Goal: Task Accomplishment & Management: Manage account settings

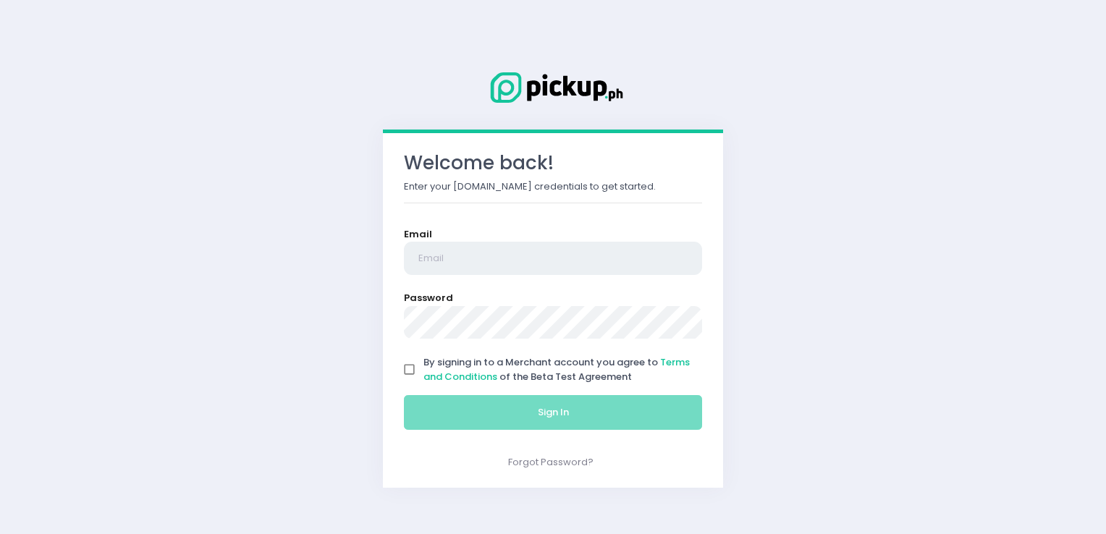
click at [475, 260] on input "email" at bounding box center [553, 258] width 298 height 33
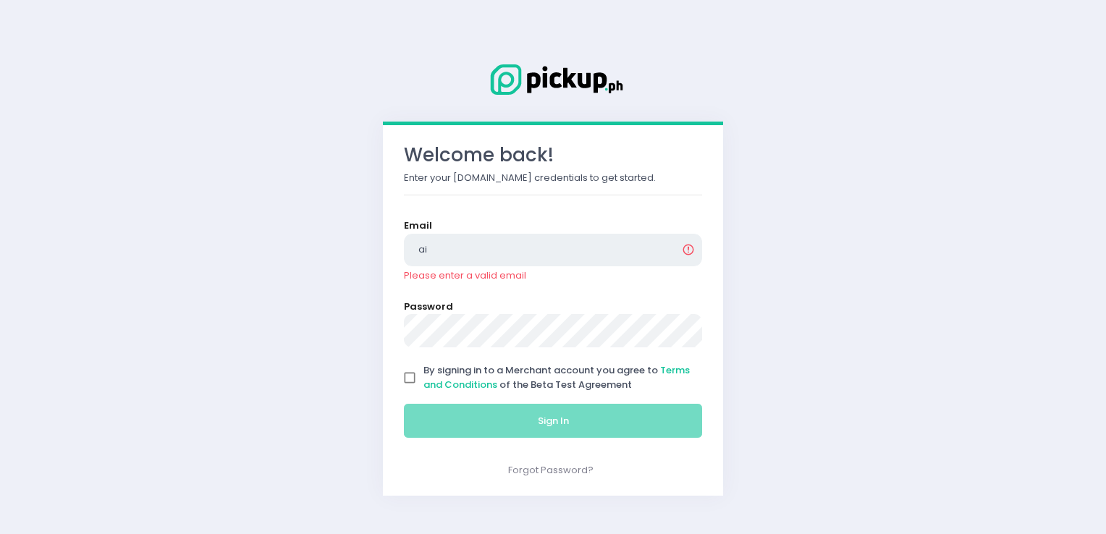
type input "[EMAIL_ADDRESS][DOMAIN_NAME]"
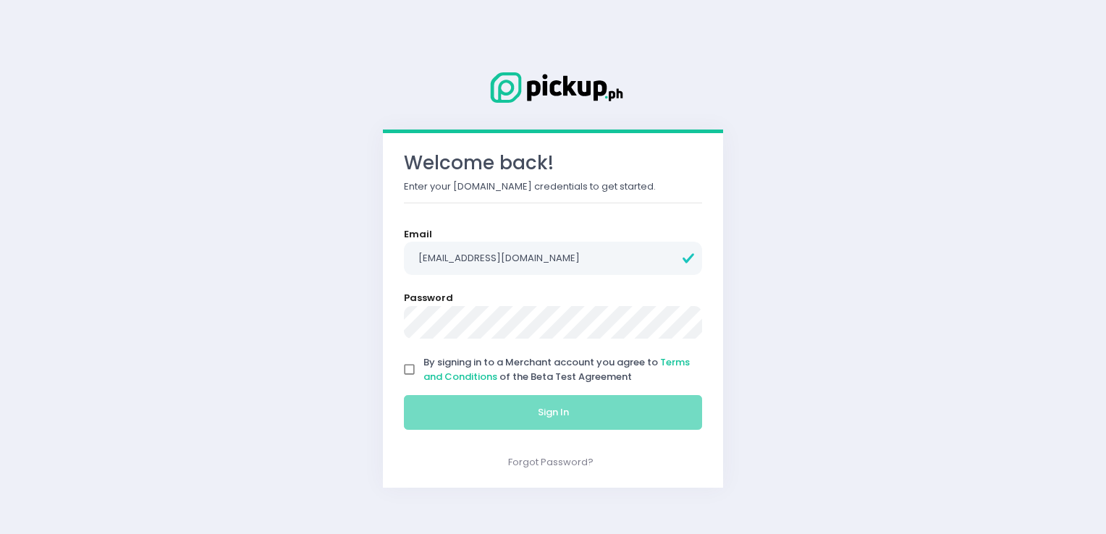
click at [411, 371] on input "By signing in to a Merchant account you agree to Terms and Conditions of the Be…" at bounding box center [409, 369] width 27 height 27
checkbox input "true"
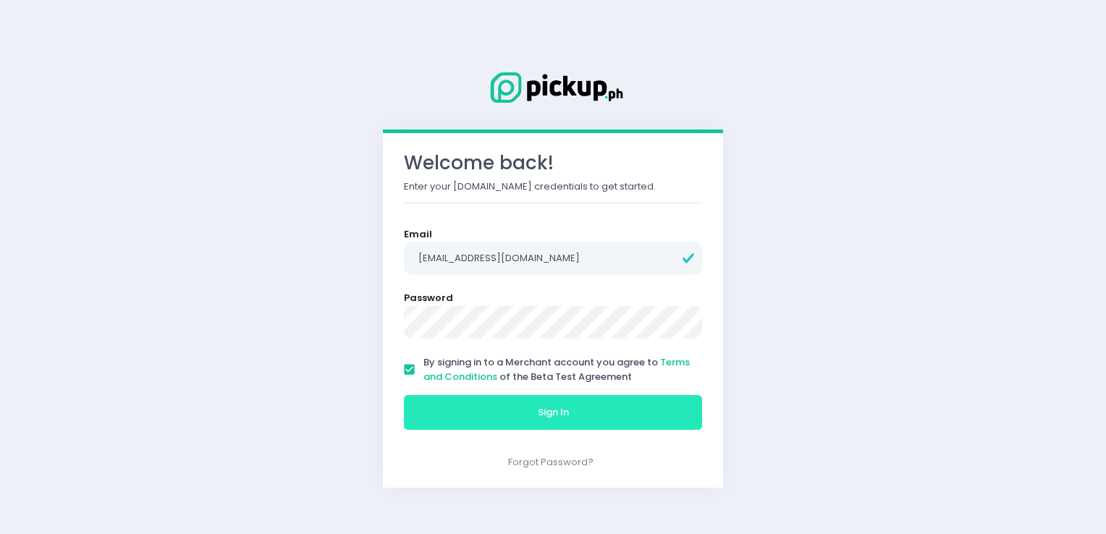
click at [446, 403] on button "Sign In" at bounding box center [553, 412] width 298 height 35
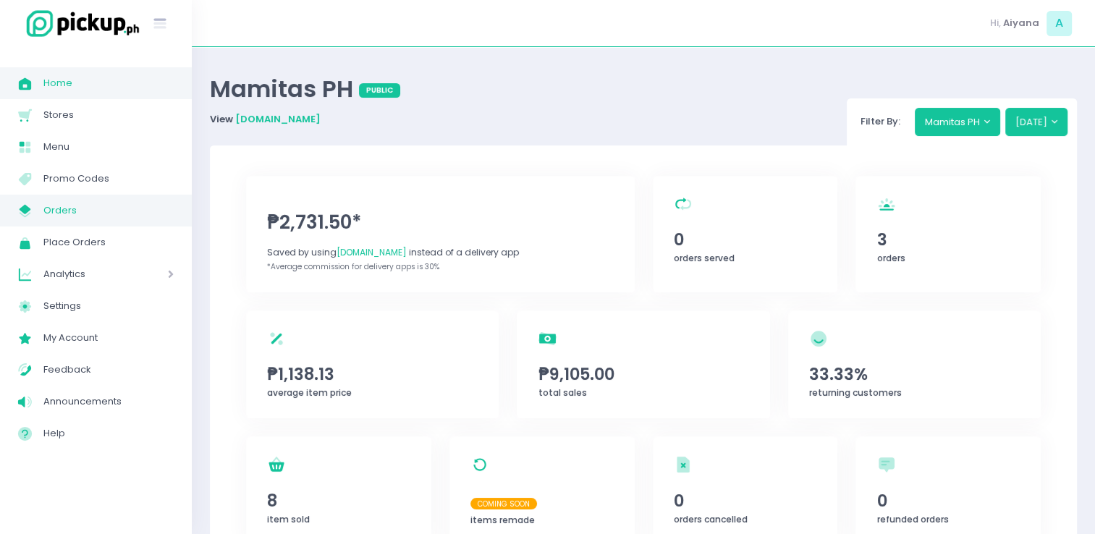
click at [92, 210] on span "Orders" at bounding box center [108, 210] width 130 height 19
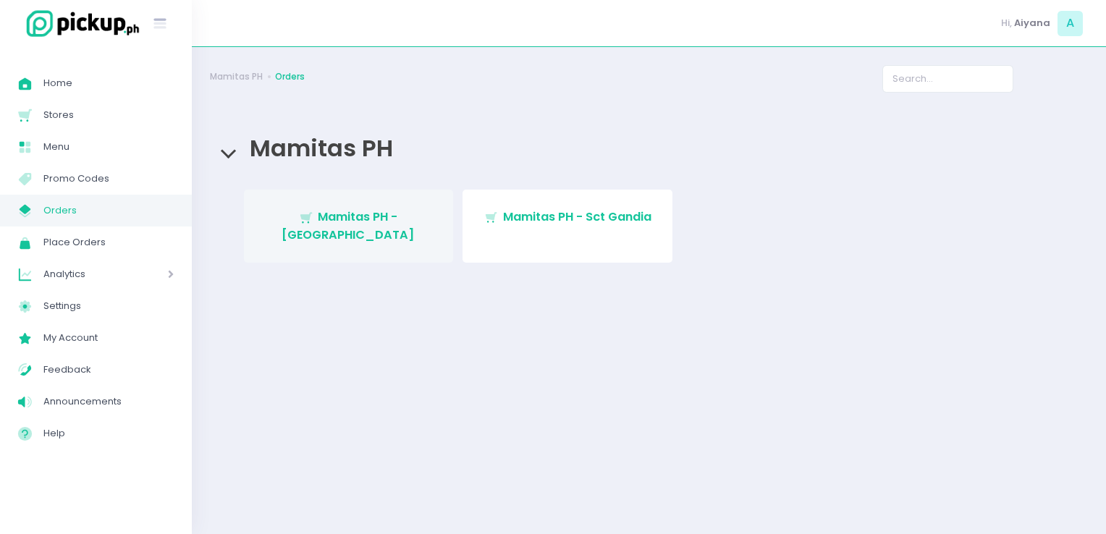
click at [345, 210] on span "Mamitas PH - Blue Ridge" at bounding box center [347, 225] width 133 height 34
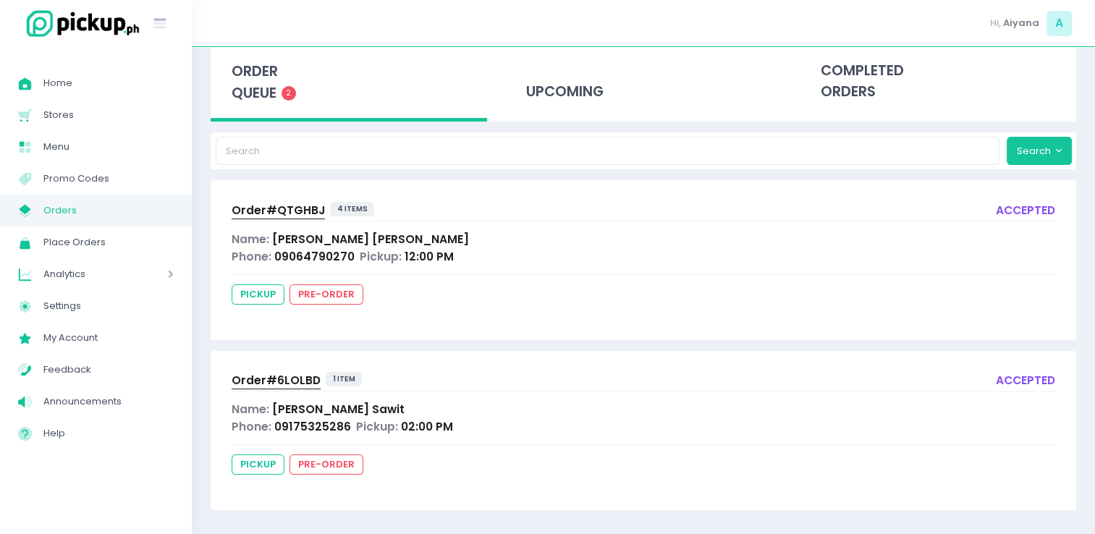
scroll to position [77, 0]
click at [279, 210] on span "Order# QTGHBJ" at bounding box center [278, 208] width 93 height 15
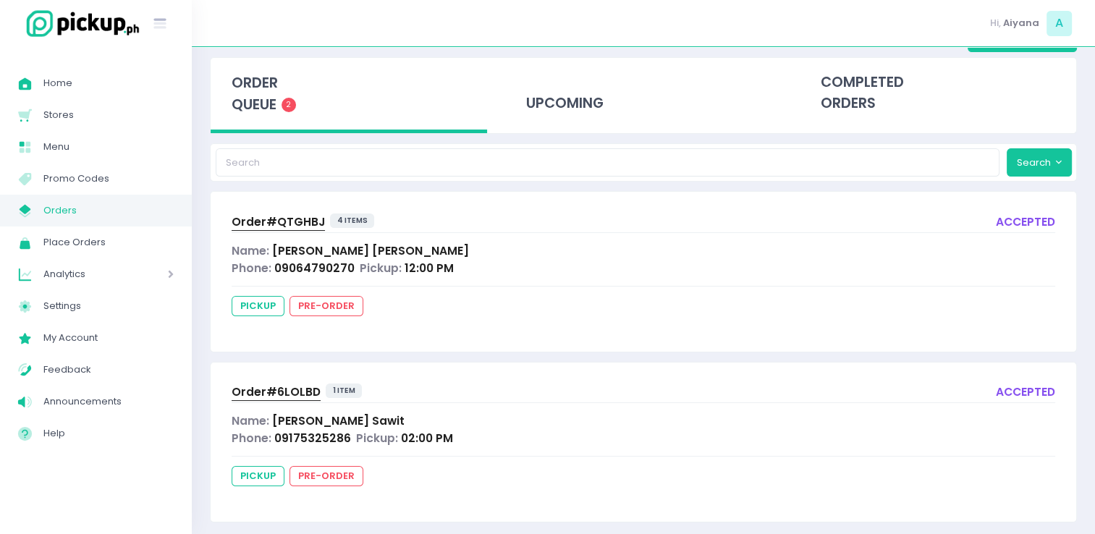
scroll to position [77, 0]
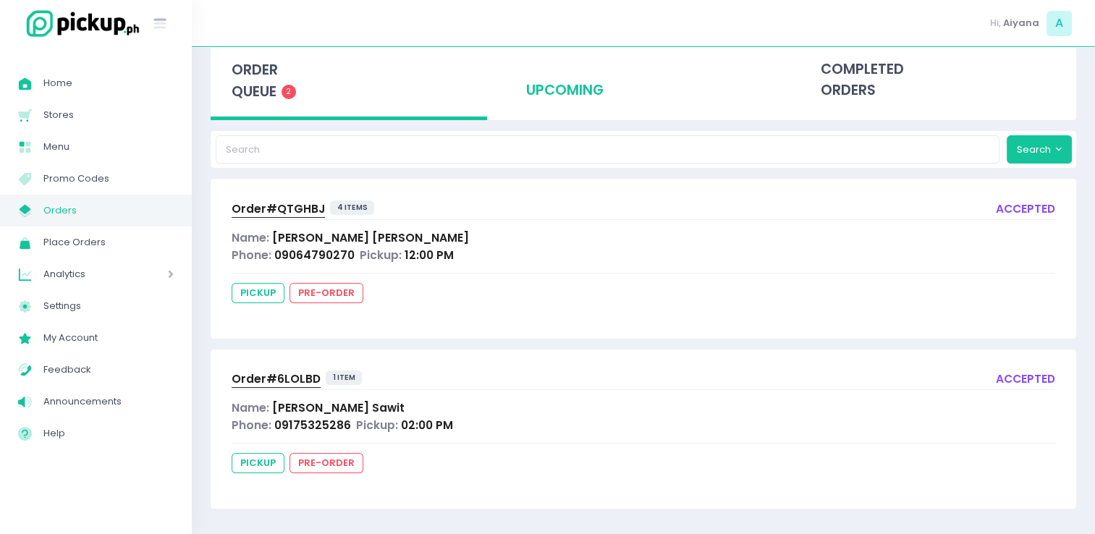
click at [572, 91] on div "upcoming" at bounding box center [643, 80] width 276 height 71
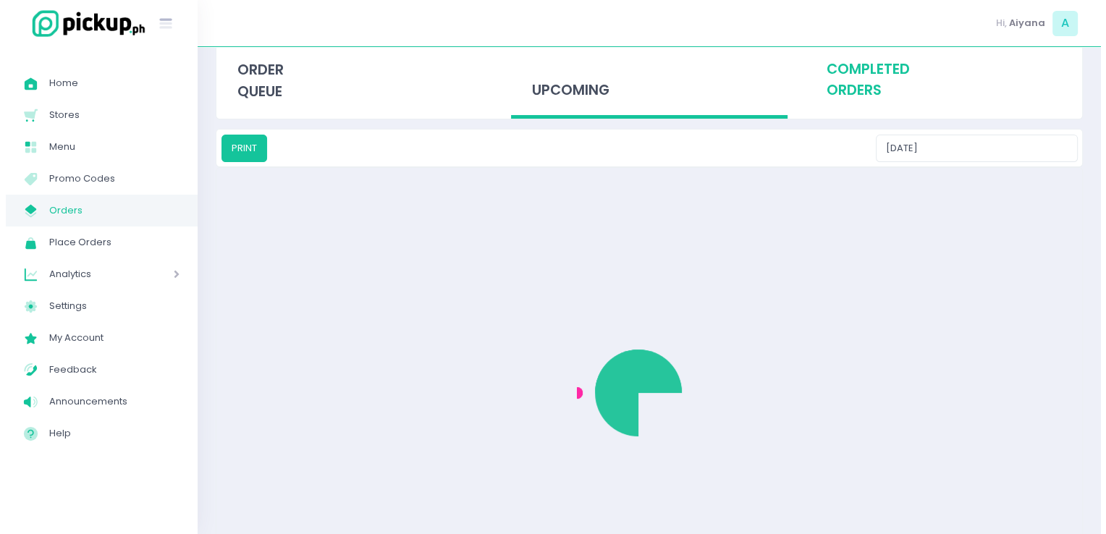
scroll to position [0, 0]
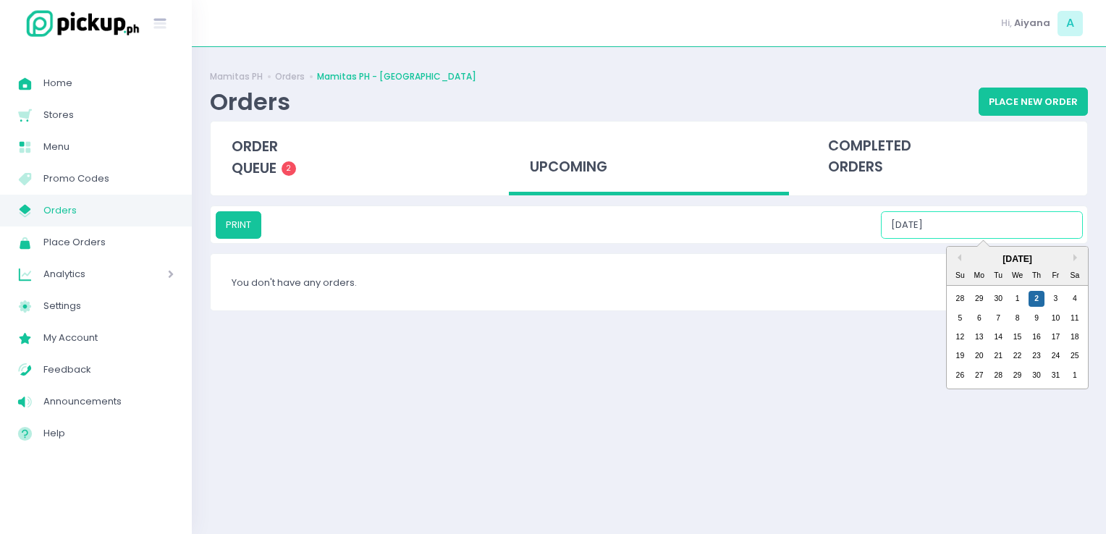
click at [650, 222] on input "10/02/2025" at bounding box center [982, 224] width 202 height 27
click at [650, 297] on div "3" at bounding box center [1055, 299] width 16 height 16
click at [650, 233] on input "10/03/2025" at bounding box center [982, 224] width 202 height 27
click at [650, 297] on div "4" at bounding box center [1074, 299] width 16 height 16
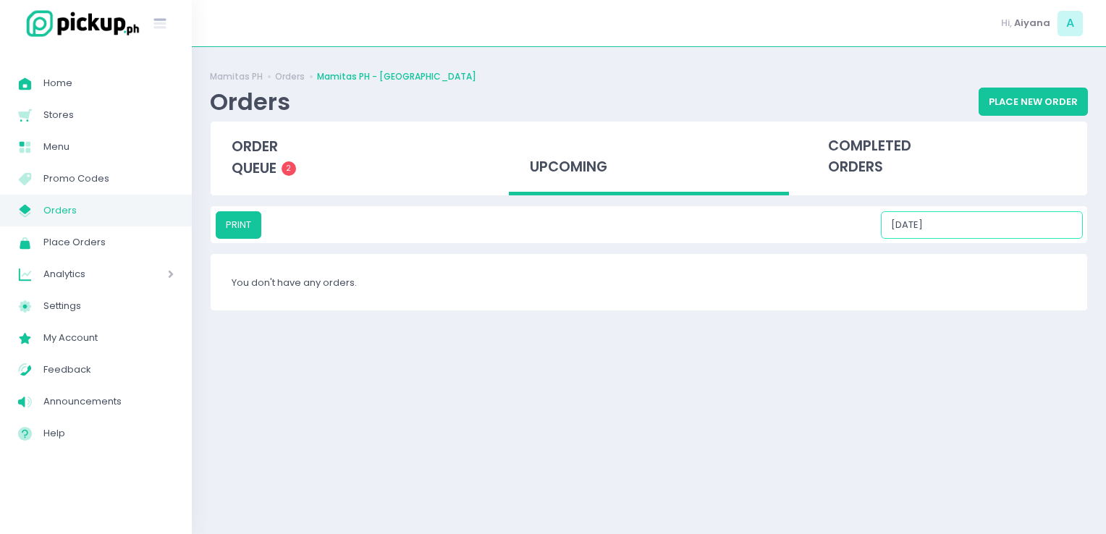
click at [650, 216] on input "10/04/2025" at bounding box center [982, 224] width 202 height 27
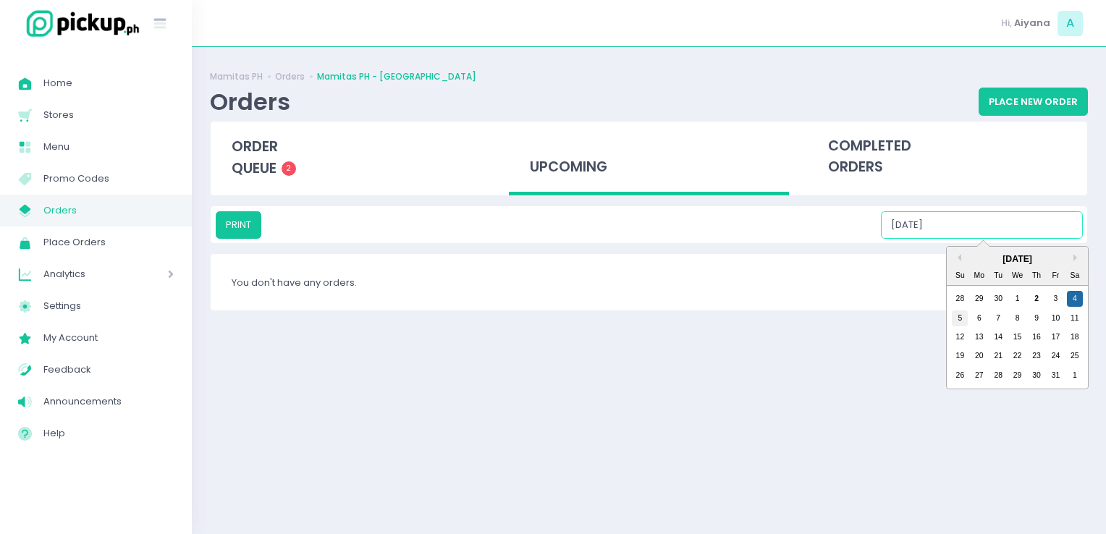
click at [650, 321] on div "5" at bounding box center [959, 318] width 16 height 16
click at [650, 235] on input "10/05/2025" at bounding box center [982, 224] width 202 height 27
click at [650, 312] on div "6" at bounding box center [979, 318] width 16 height 16
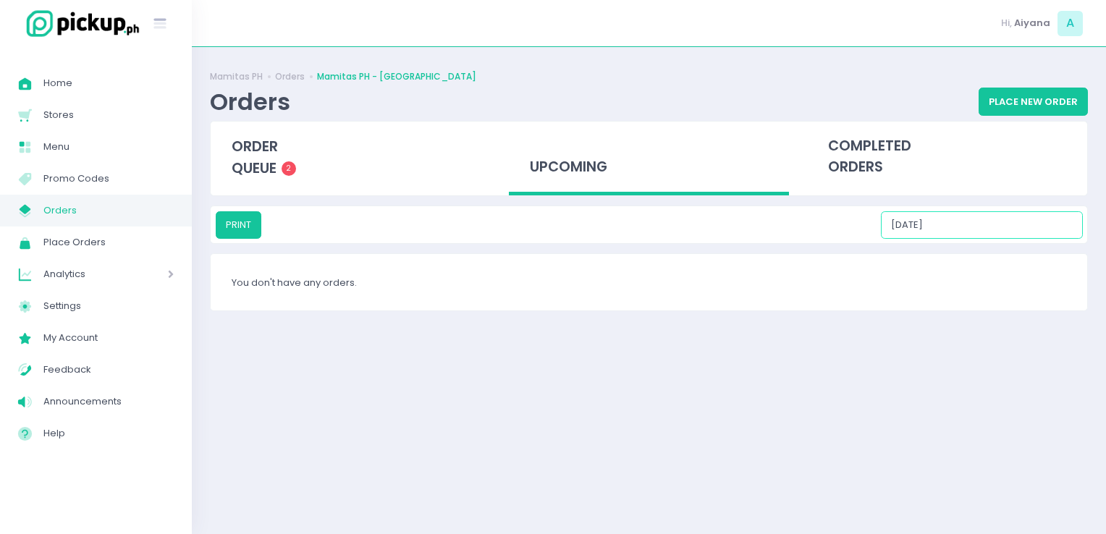
click at [650, 224] on input "10/06/2025" at bounding box center [982, 224] width 202 height 27
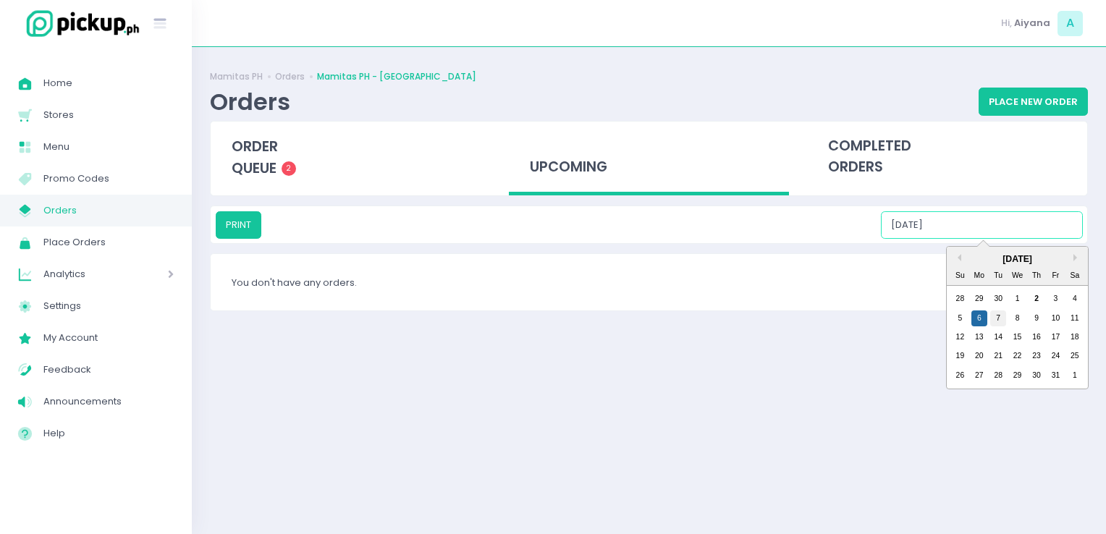
click at [650, 314] on div "7" at bounding box center [998, 318] width 16 height 16
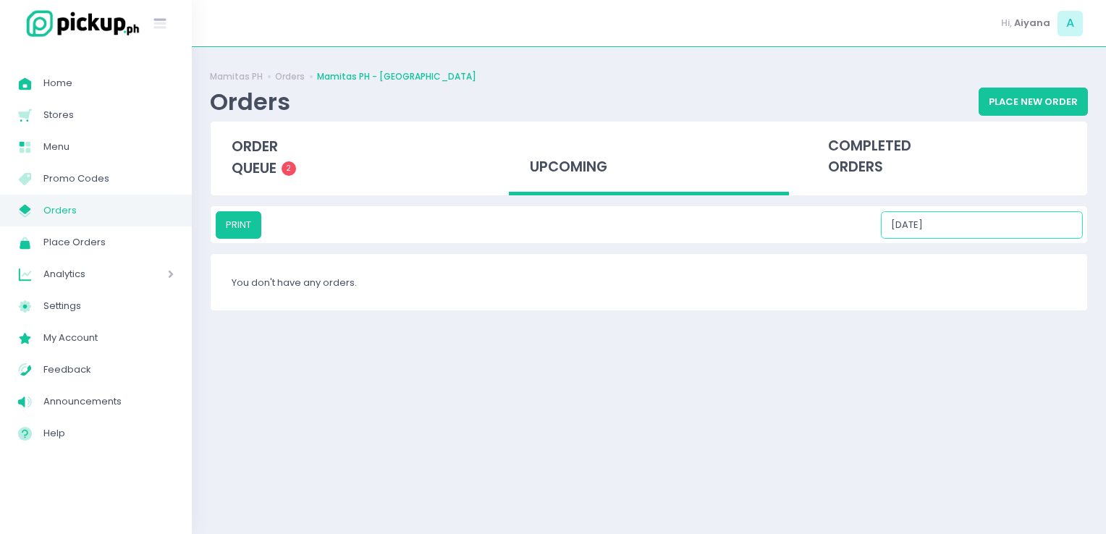
click at [650, 217] on input "10/07/2025" at bounding box center [982, 224] width 202 height 27
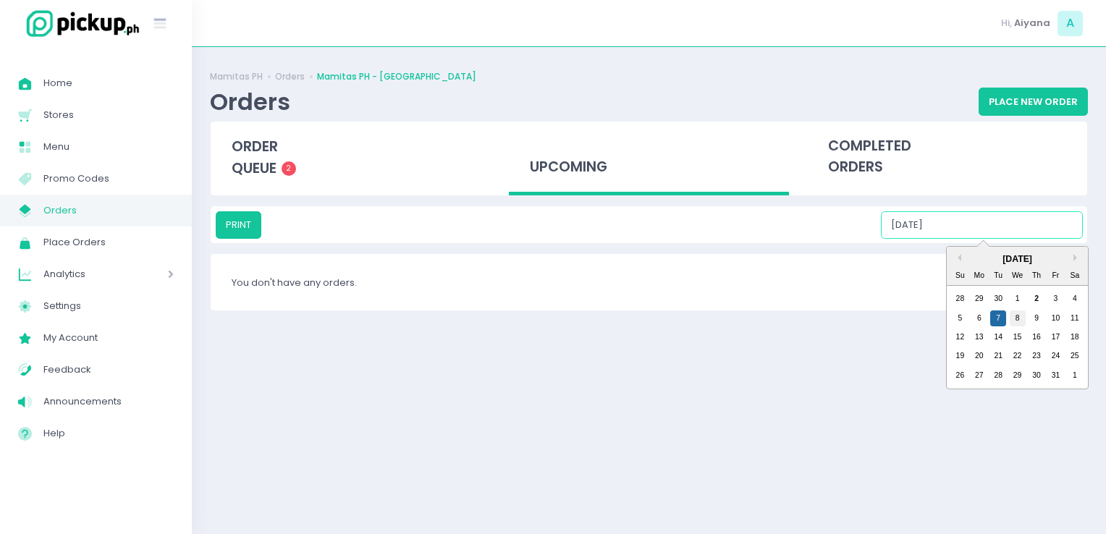
click at [650, 308] on div "5 6 7 8 9 10 11" at bounding box center [1017, 317] width 134 height 19
click at [650, 314] on div "8" at bounding box center [1017, 318] width 16 height 16
click at [650, 232] on input "10/08/2025" at bounding box center [982, 224] width 202 height 27
click at [650, 319] on div "9" at bounding box center [1036, 318] width 16 height 16
click at [650, 225] on input "10/09/2025" at bounding box center [982, 224] width 202 height 27
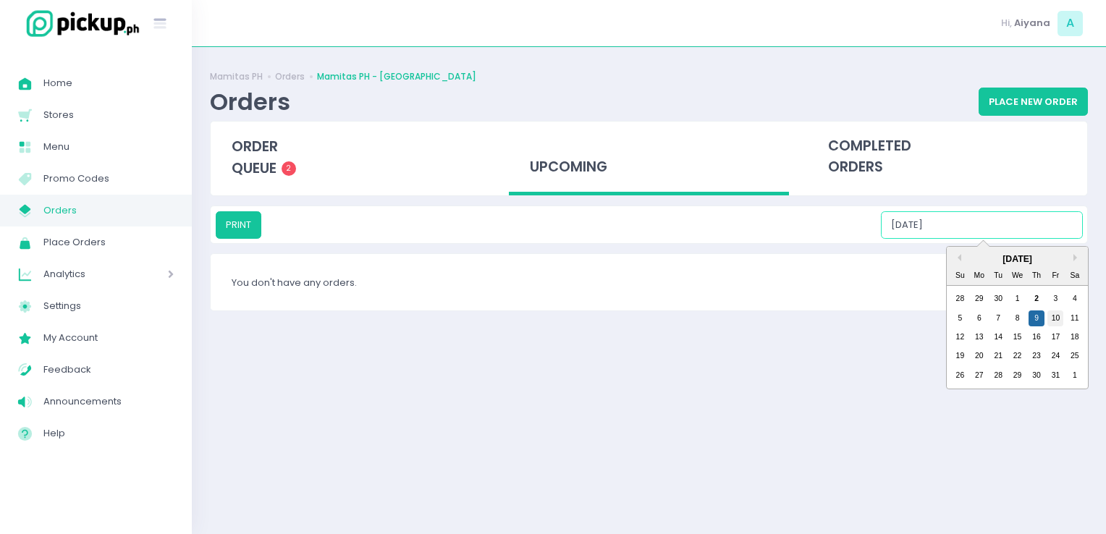
click at [650, 320] on div "10" at bounding box center [1055, 318] width 16 height 16
click at [650, 224] on input "10/10/2025" at bounding box center [982, 224] width 202 height 27
click at [650, 318] on div "11" at bounding box center [1074, 318] width 16 height 16
click at [650, 224] on input "10/11/2025" at bounding box center [982, 224] width 202 height 27
click at [650, 336] on div "12" at bounding box center [959, 337] width 16 height 16
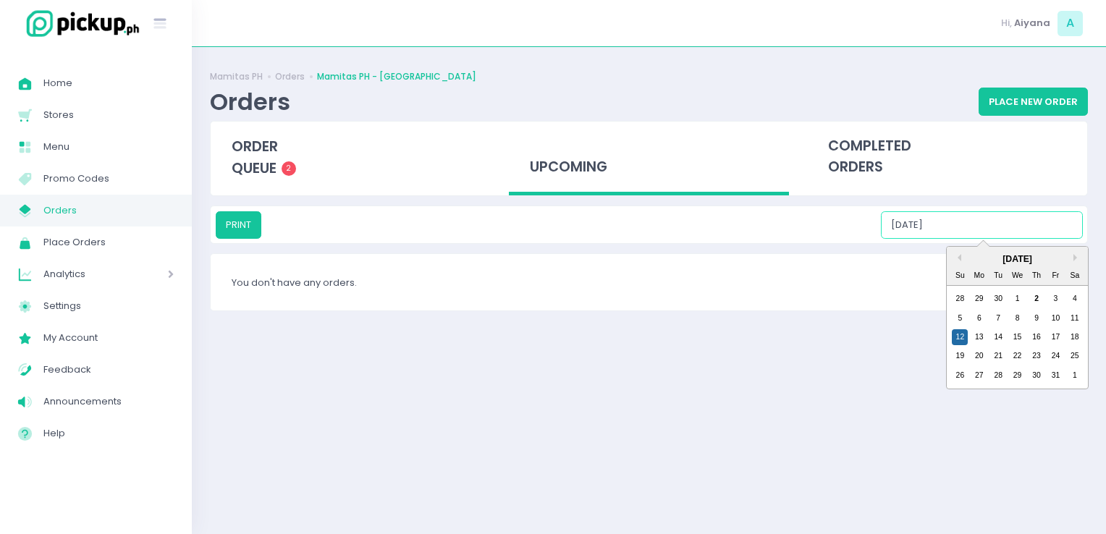
click at [650, 217] on input "10/12/2025" at bounding box center [982, 224] width 202 height 27
click at [650, 343] on div "13" at bounding box center [979, 337] width 16 height 16
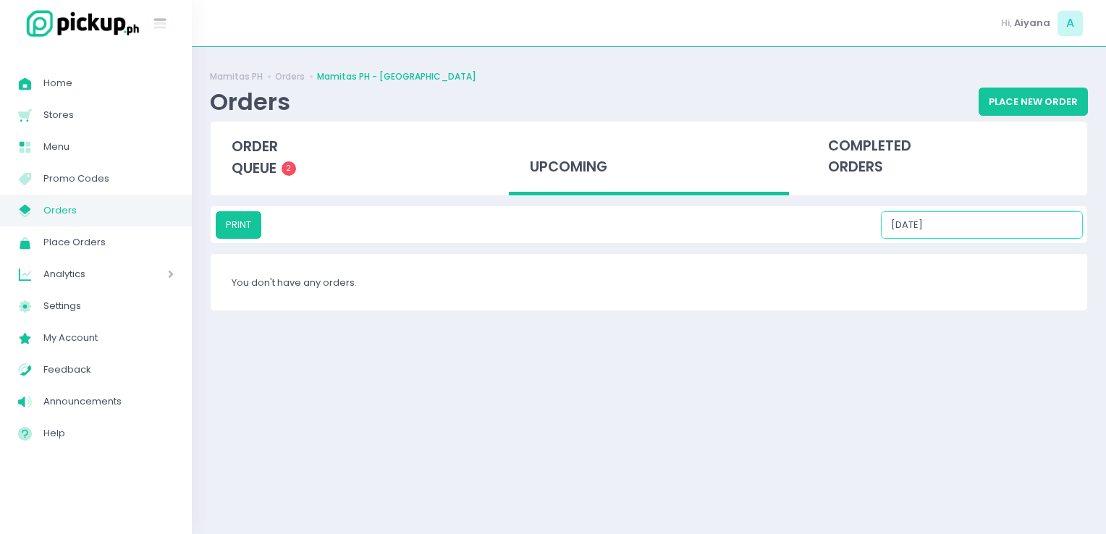
click at [650, 226] on input "10/13/2025" at bounding box center [982, 224] width 202 height 27
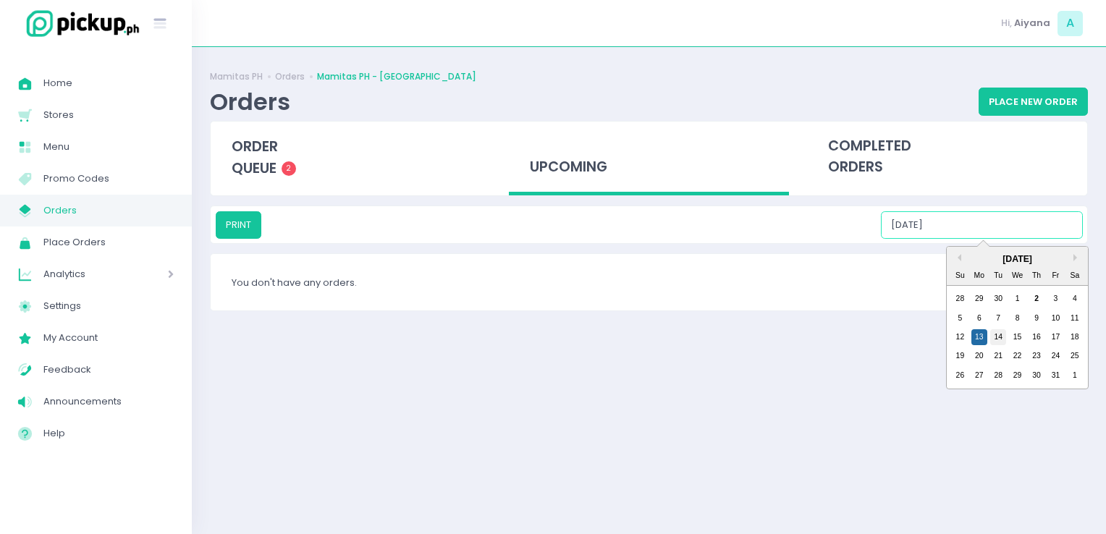
click at [650, 336] on div "14" at bounding box center [998, 337] width 16 height 16
click at [650, 237] on input "10/14/2025" at bounding box center [982, 224] width 202 height 27
click at [650, 334] on div "15" at bounding box center [1017, 337] width 16 height 16
click at [650, 220] on input "10/15/2025" at bounding box center [982, 224] width 202 height 27
click at [650, 345] on div "12 13 14 15 16 17 18" at bounding box center [1017, 337] width 134 height 19
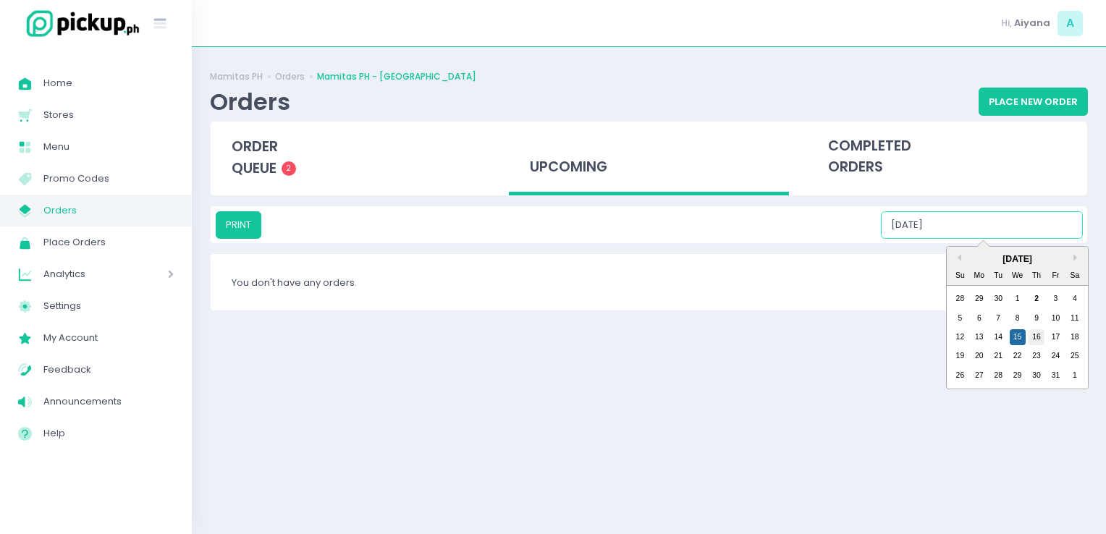
click at [650, 342] on div "16" at bounding box center [1036, 337] width 16 height 16
click at [650, 219] on input "10/16/2025" at bounding box center [982, 224] width 202 height 27
click at [650, 336] on div "17" at bounding box center [1055, 337] width 16 height 16
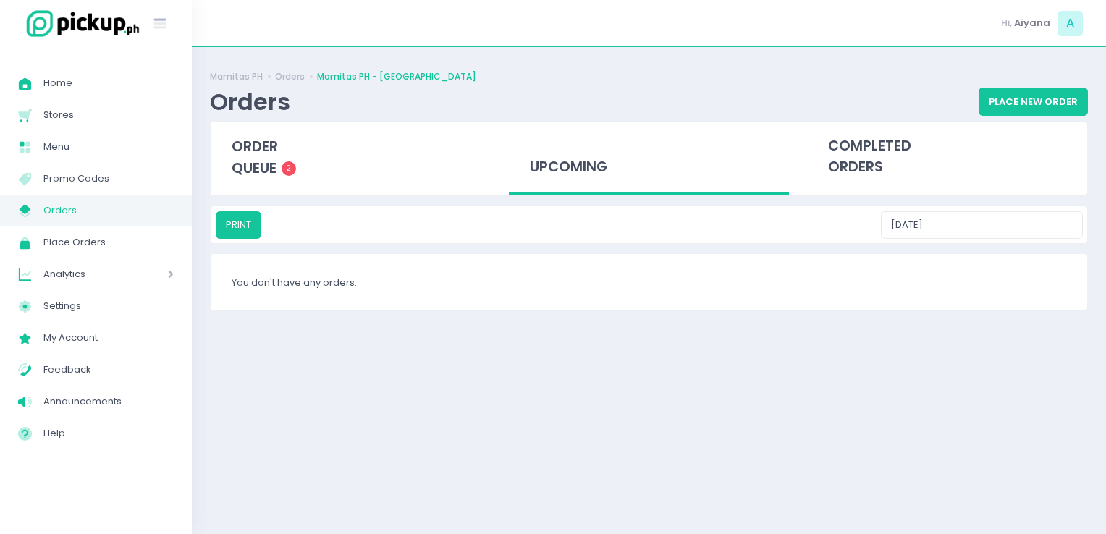
drag, startPoint x: 959, startPoint y: 206, endPoint x: 964, endPoint y: 213, distance: 8.4
click at [650, 213] on div "PRINT 10/17/2025" at bounding box center [649, 224] width 876 height 37
click at [650, 213] on input "10/17/2025" at bounding box center [982, 224] width 202 height 27
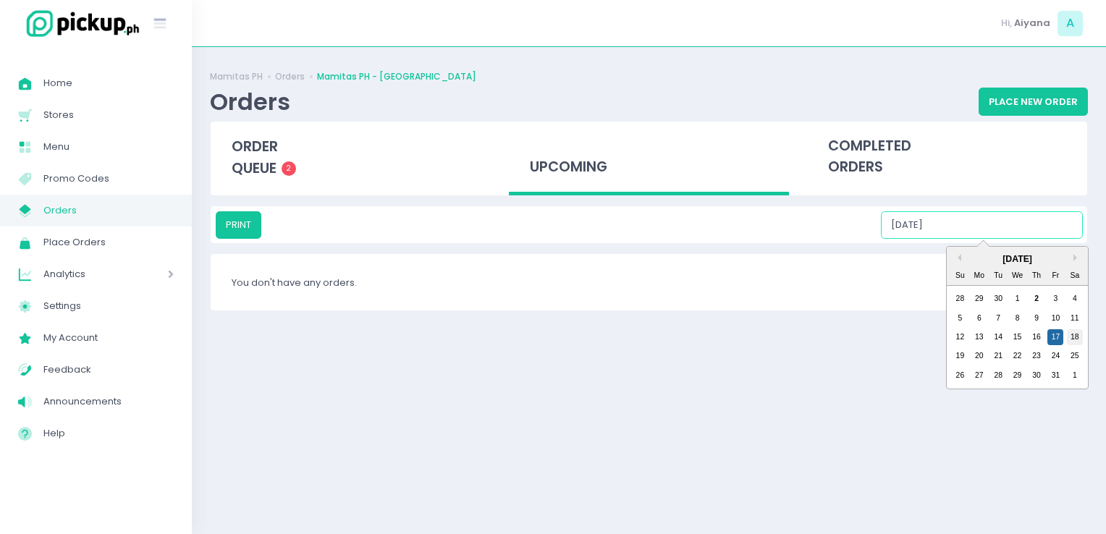
click at [650, 337] on div "18" at bounding box center [1074, 337] width 16 height 16
click at [650, 227] on input "10/18/2025" at bounding box center [982, 224] width 202 height 27
click at [650, 357] on div "19" at bounding box center [959, 356] width 16 height 16
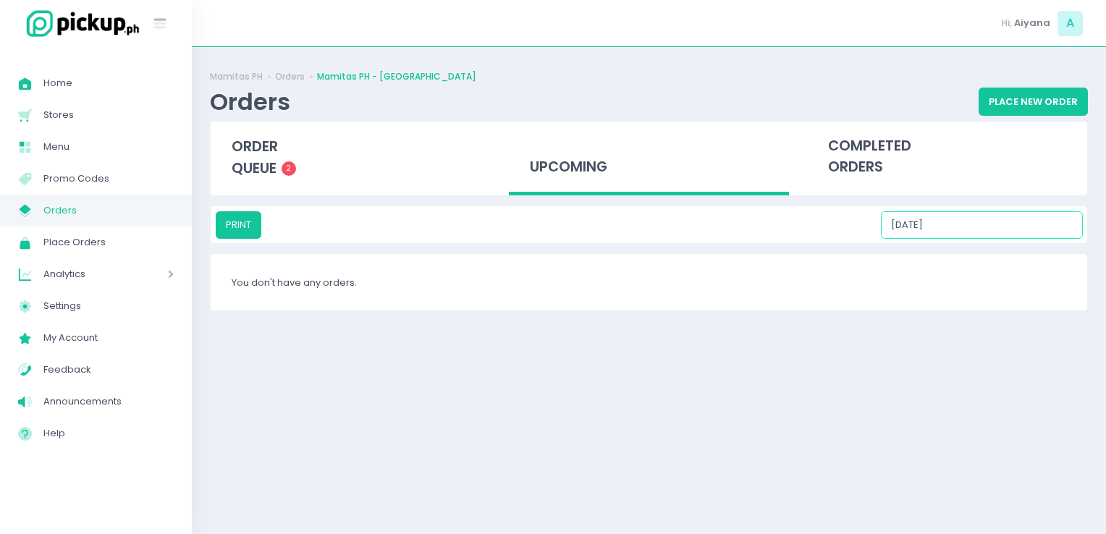
click at [650, 230] on input "10/19/2025" at bounding box center [982, 224] width 202 height 27
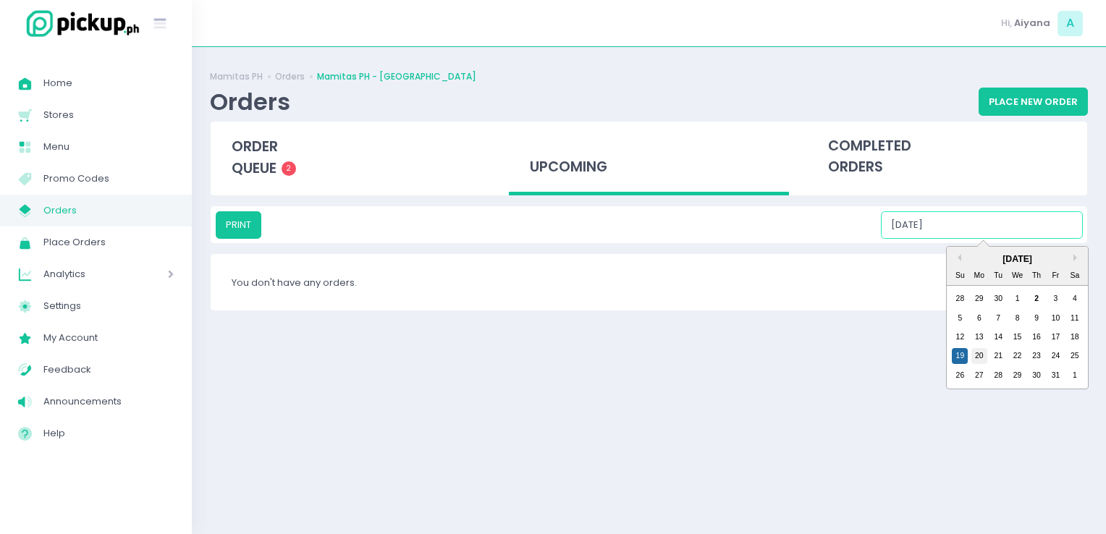
click at [650, 359] on div "20" at bounding box center [979, 356] width 16 height 16
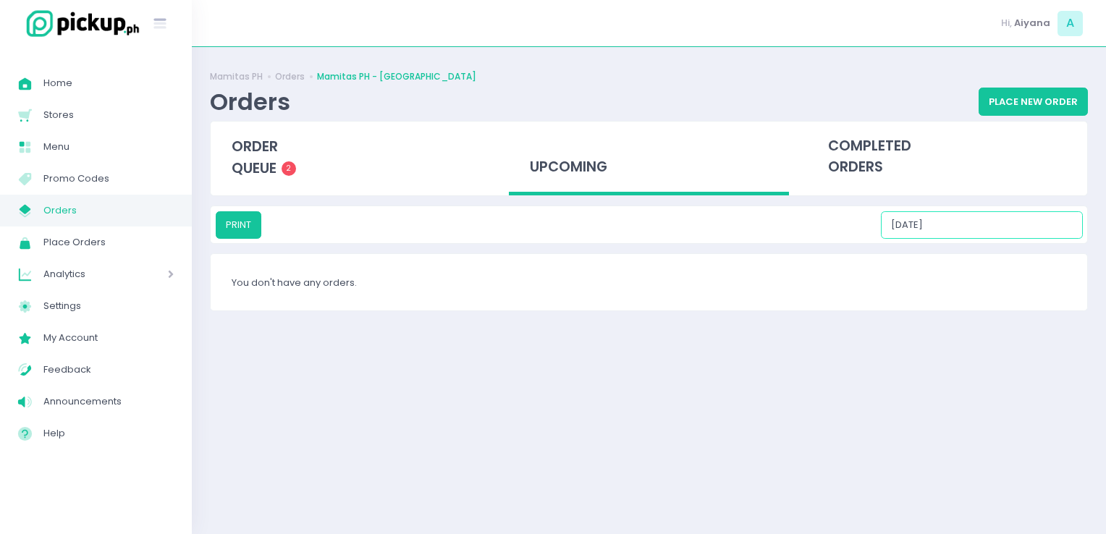
click at [650, 235] on input "10/20/2025" at bounding box center [982, 224] width 202 height 27
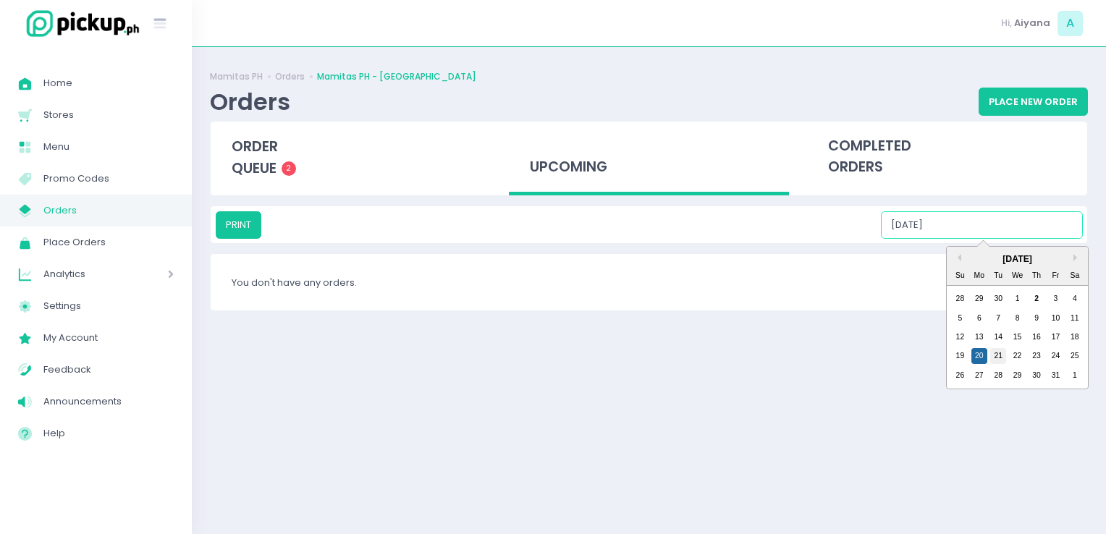
click at [650, 358] on div "21" at bounding box center [998, 356] width 16 height 16
click at [650, 224] on input "10/21/2025" at bounding box center [982, 224] width 202 height 27
click at [650, 360] on div "22" at bounding box center [1017, 356] width 16 height 16
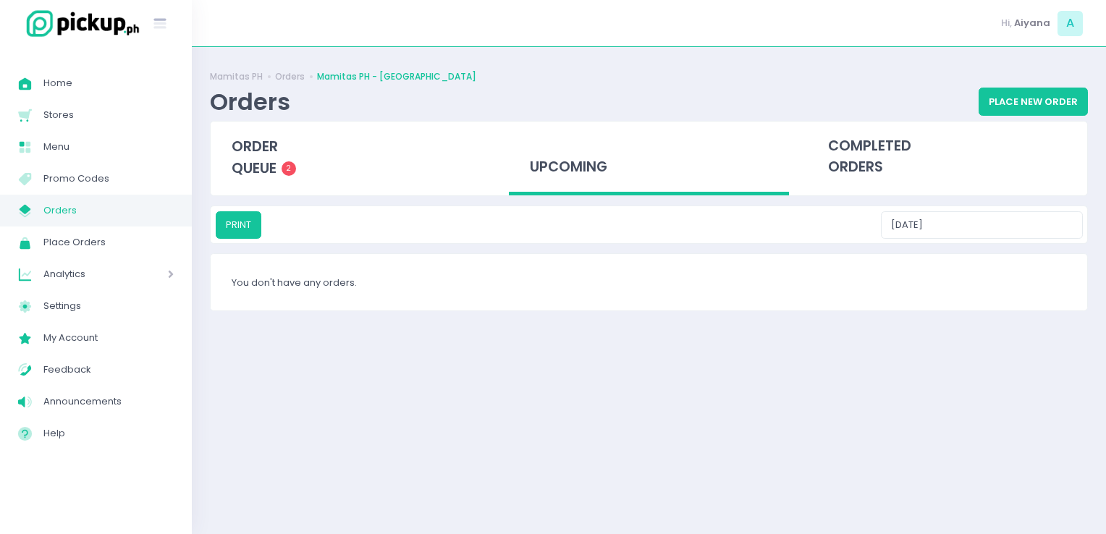
drag, startPoint x: 972, startPoint y: 205, endPoint x: 978, endPoint y: 222, distance: 18.3
click at [650, 222] on div "PRINT 10/22/2025" at bounding box center [649, 224] width 876 height 37
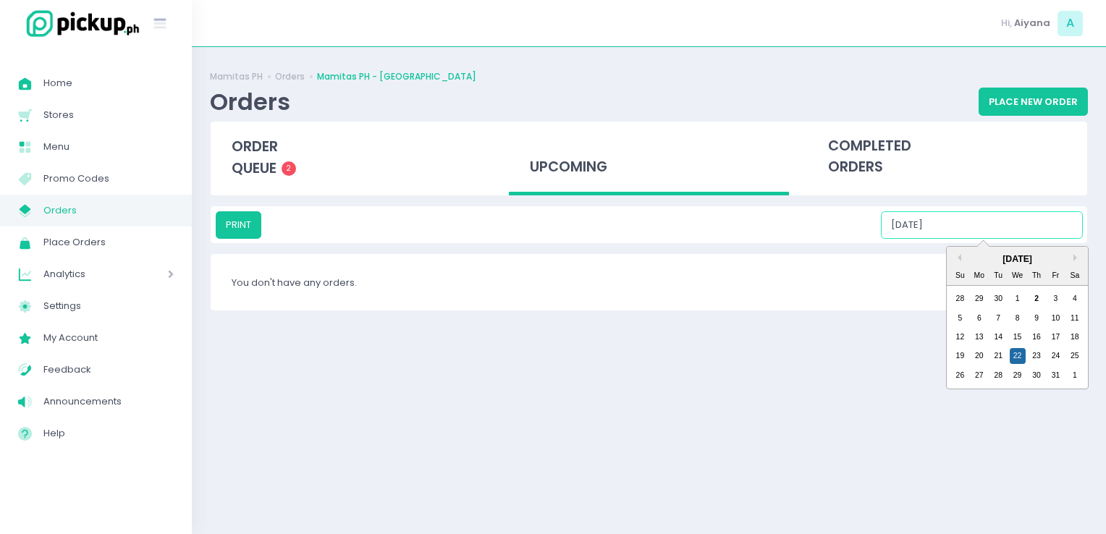
click at [650, 222] on input "10/22/2025" at bounding box center [982, 224] width 202 height 27
click at [650, 359] on div "23" at bounding box center [1036, 356] width 16 height 16
click at [650, 227] on input "10/23/2025" at bounding box center [982, 224] width 202 height 27
click at [650, 357] on div "24" at bounding box center [1055, 356] width 16 height 16
click at [650, 224] on input "10/24/2025" at bounding box center [982, 224] width 202 height 27
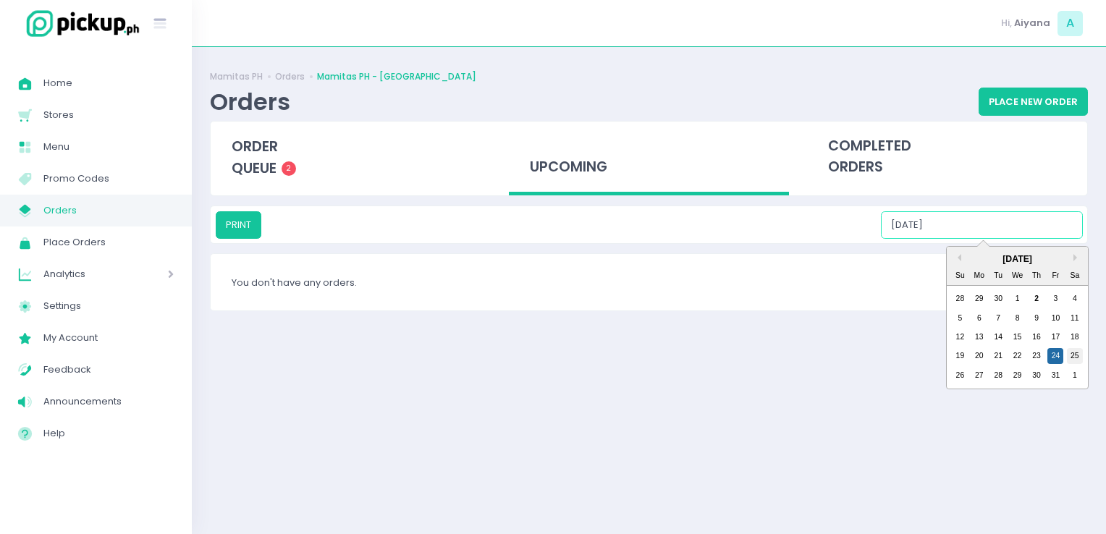
click at [650, 360] on div "25" at bounding box center [1074, 356] width 16 height 16
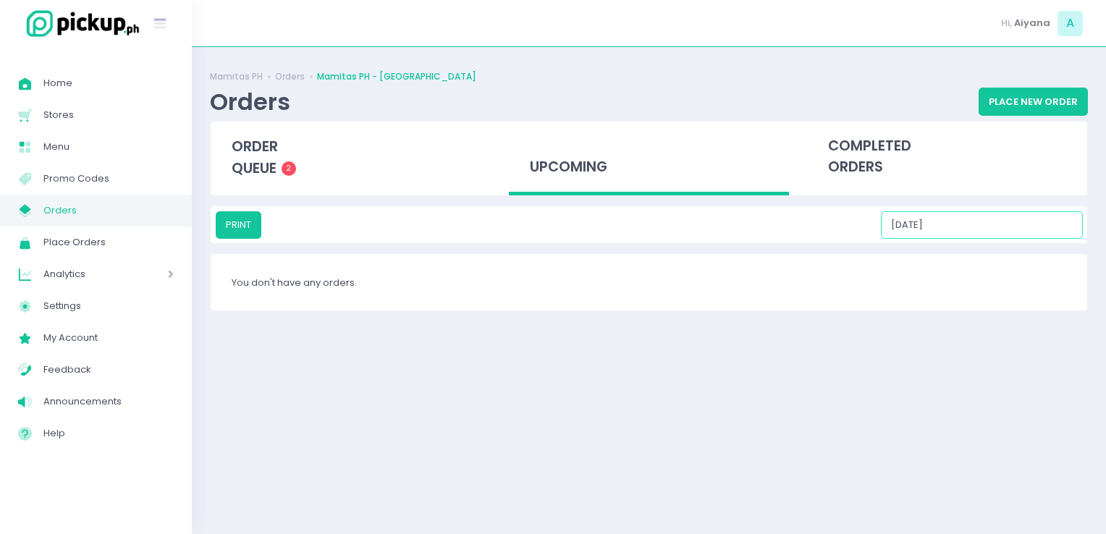
click at [650, 224] on input "10/25/2025" at bounding box center [982, 224] width 202 height 27
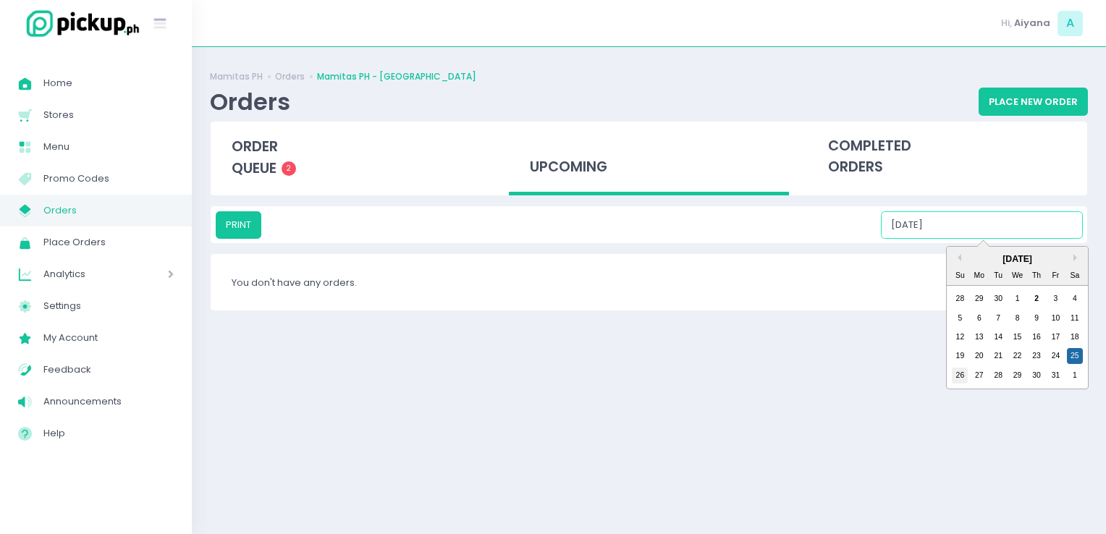
click at [650, 376] on div "26" at bounding box center [959, 376] width 16 height 16
click at [650, 220] on input "10/26/2025" at bounding box center [982, 224] width 202 height 27
click at [650, 376] on div "27" at bounding box center [979, 376] width 16 height 16
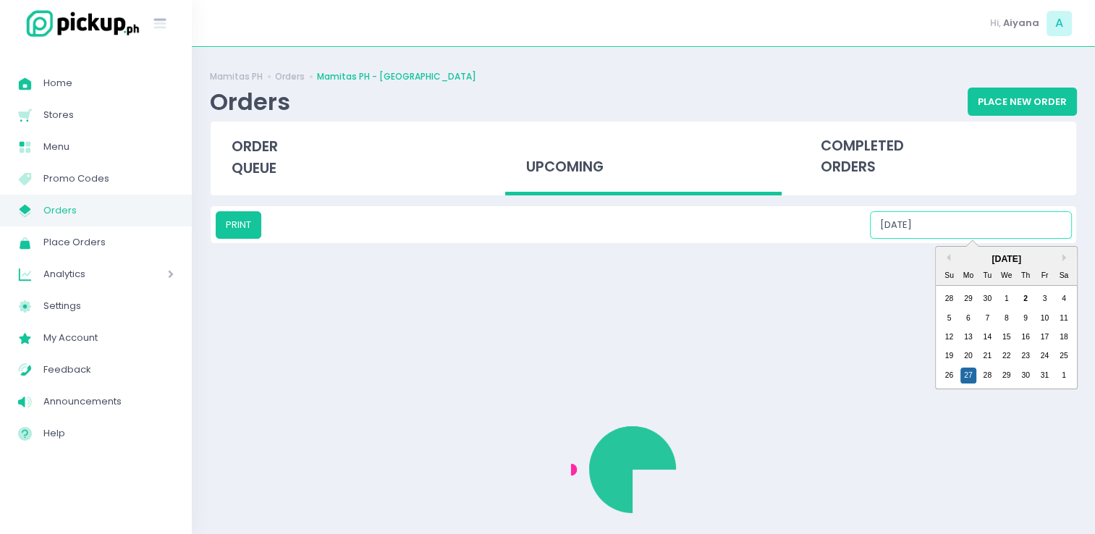
click at [650, 223] on input "10/27/2025" at bounding box center [971, 224] width 202 height 27
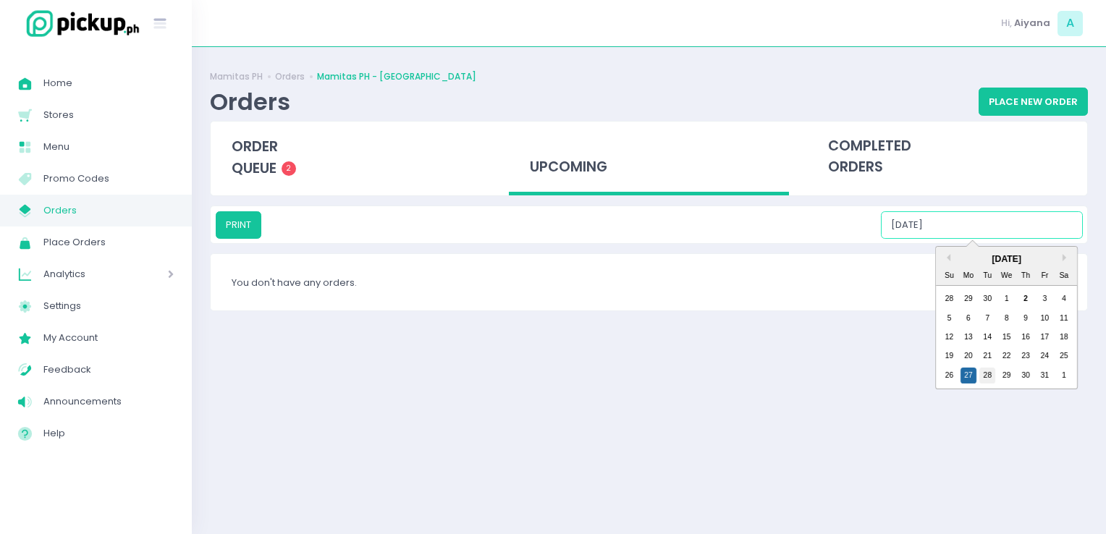
click at [650, 378] on div "28" at bounding box center [987, 376] width 16 height 16
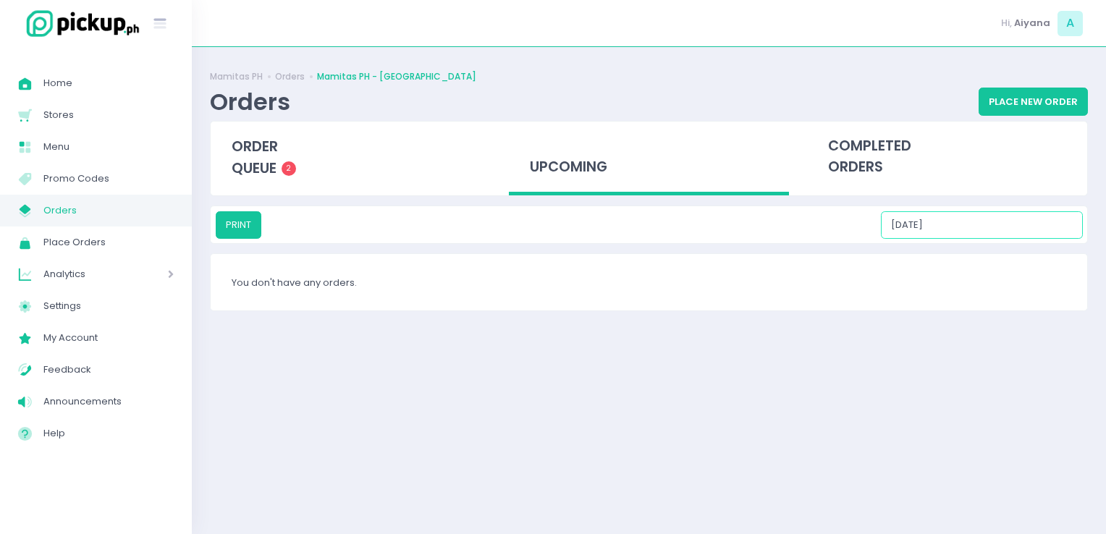
click at [650, 217] on input "10/28/2025" at bounding box center [982, 224] width 202 height 27
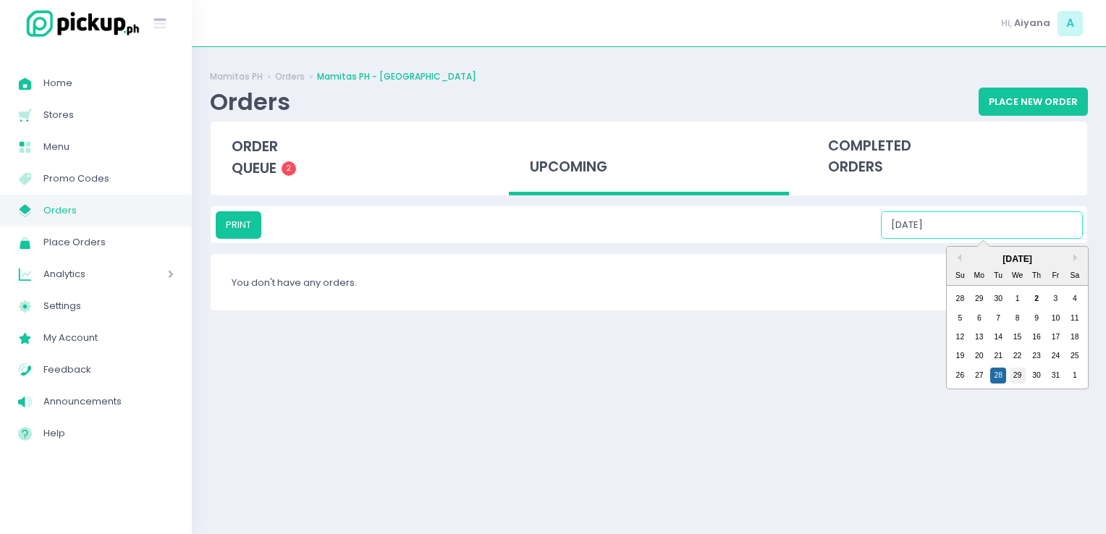
click at [650, 372] on div "29" at bounding box center [1017, 376] width 16 height 16
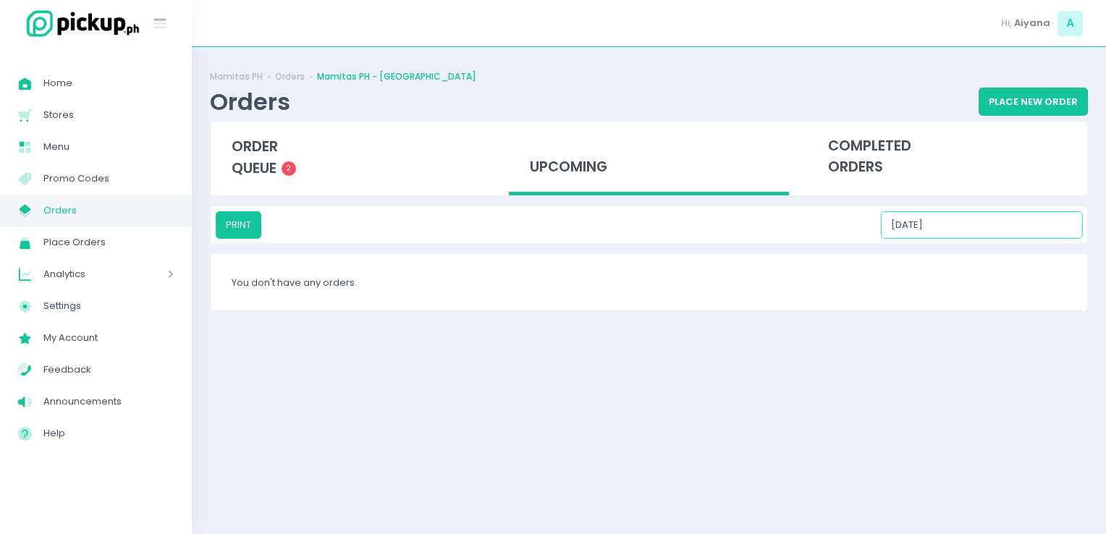
click at [650, 221] on input "10/29/2025" at bounding box center [982, 224] width 202 height 27
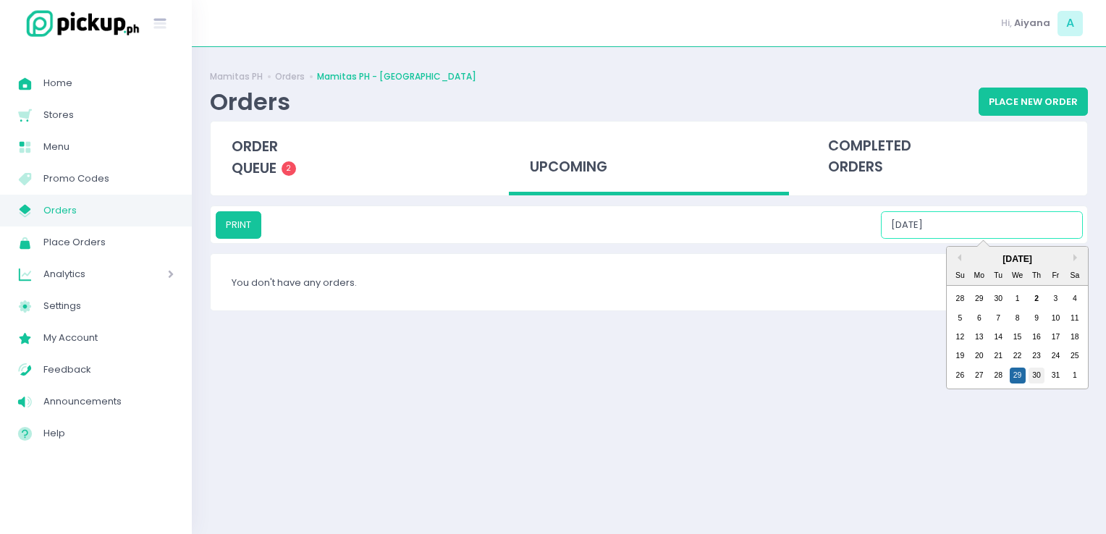
click at [650, 373] on div "30" at bounding box center [1036, 376] width 16 height 16
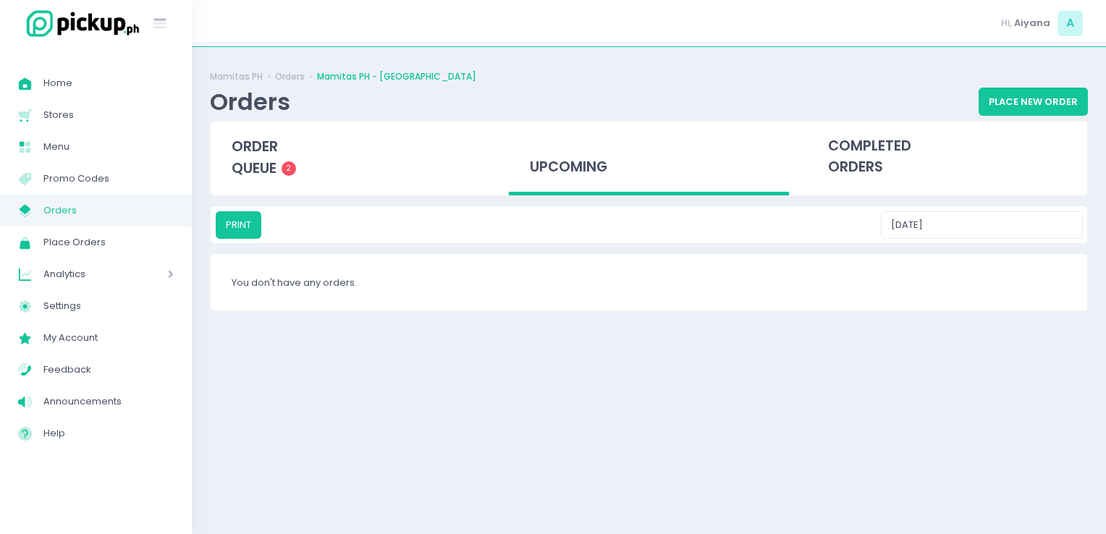
drag, startPoint x: 980, startPoint y: 239, endPoint x: 975, endPoint y: 232, distance: 9.1
click at [650, 232] on div "PRINT 10/30/2025" at bounding box center [649, 224] width 876 height 37
click at [650, 232] on input "10/30/2025" at bounding box center [982, 224] width 202 height 27
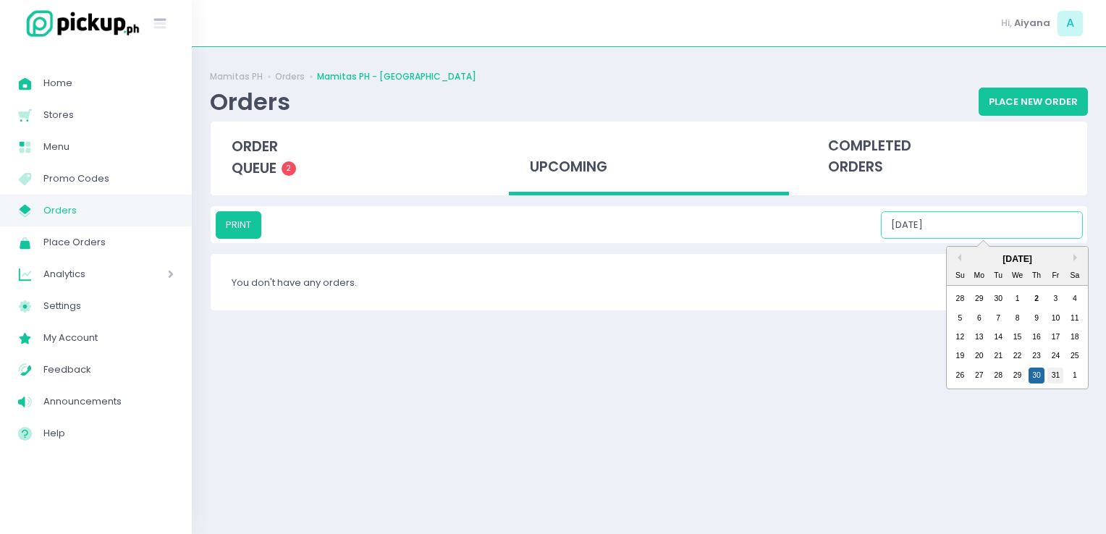
click at [650, 379] on div "31" at bounding box center [1055, 376] width 16 height 16
type input "10/31/2025"
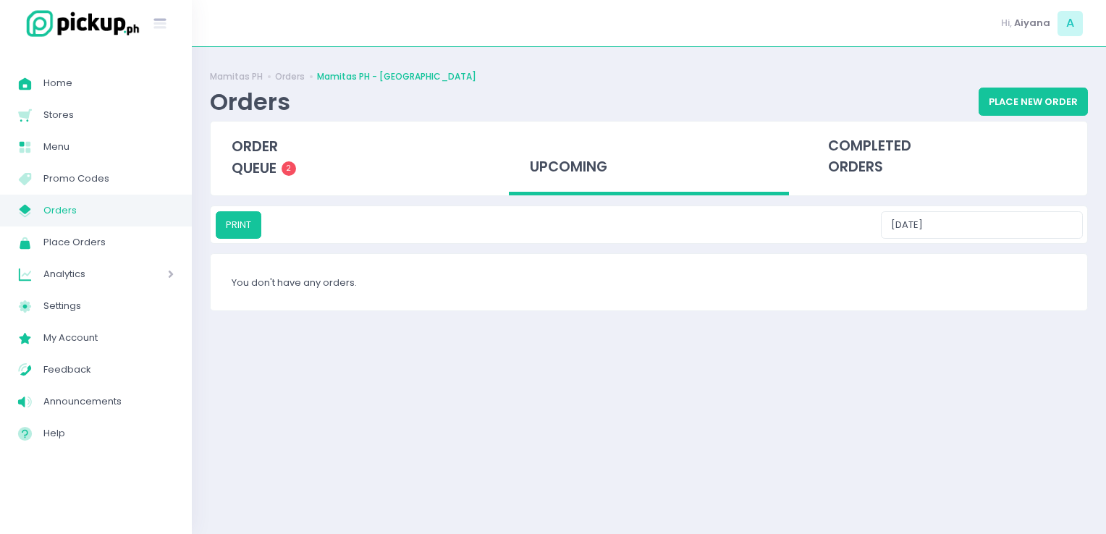
click at [59, 219] on span "Orders" at bounding box center [108, 210] width 130 height 19
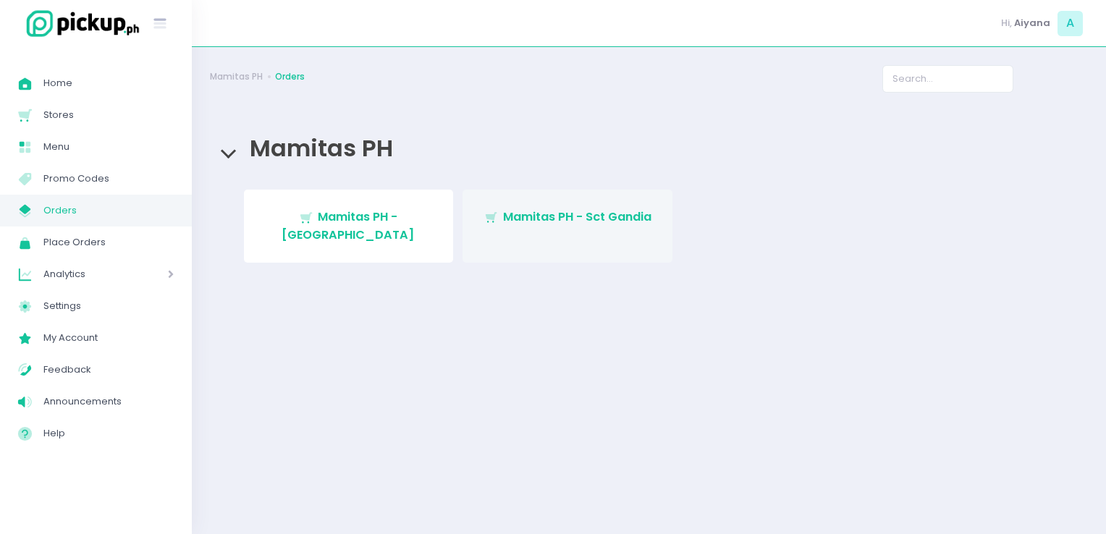
click at [551, 227] on link "Stockholm-icons / Shopping / Cart1 Created with Sketch. Mamitas PH - Sct Gandia" at bounding box center [567, 226] width 210 height 73
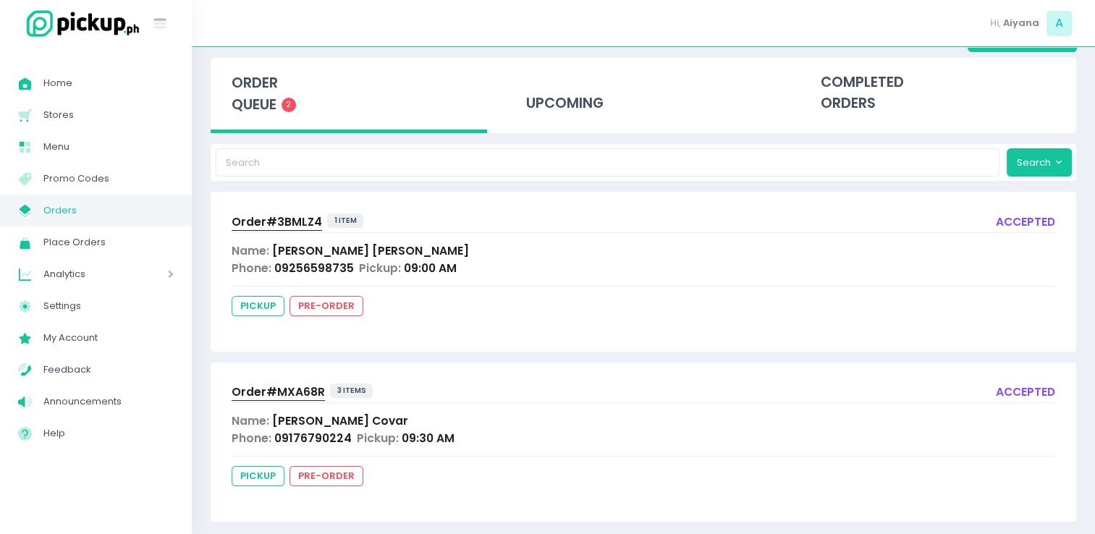
scroll to position [77, 0]
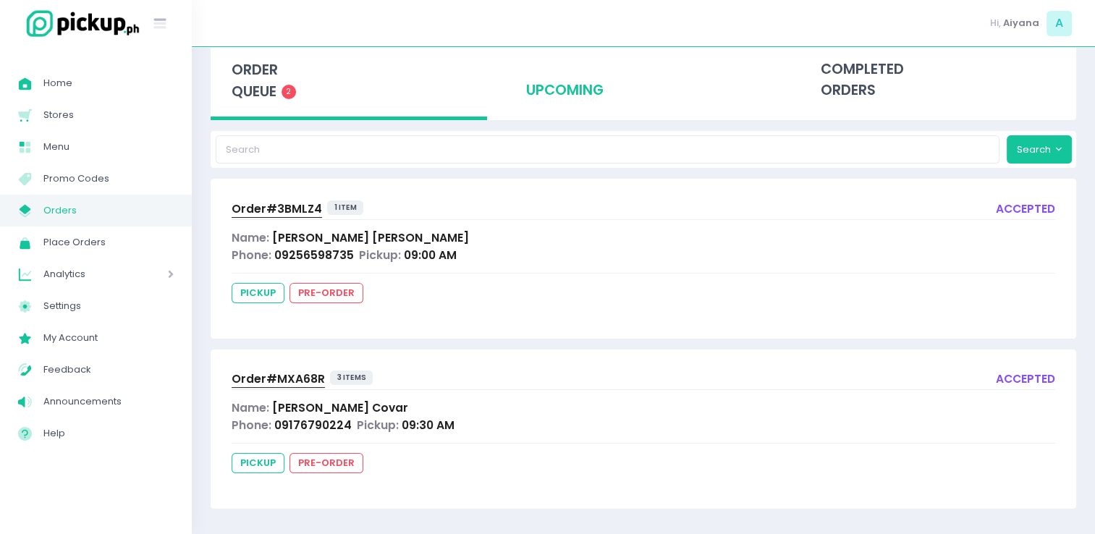
click at [544, 99] on div "upcoming" at bounding box center [643, 80] width 276 height 71
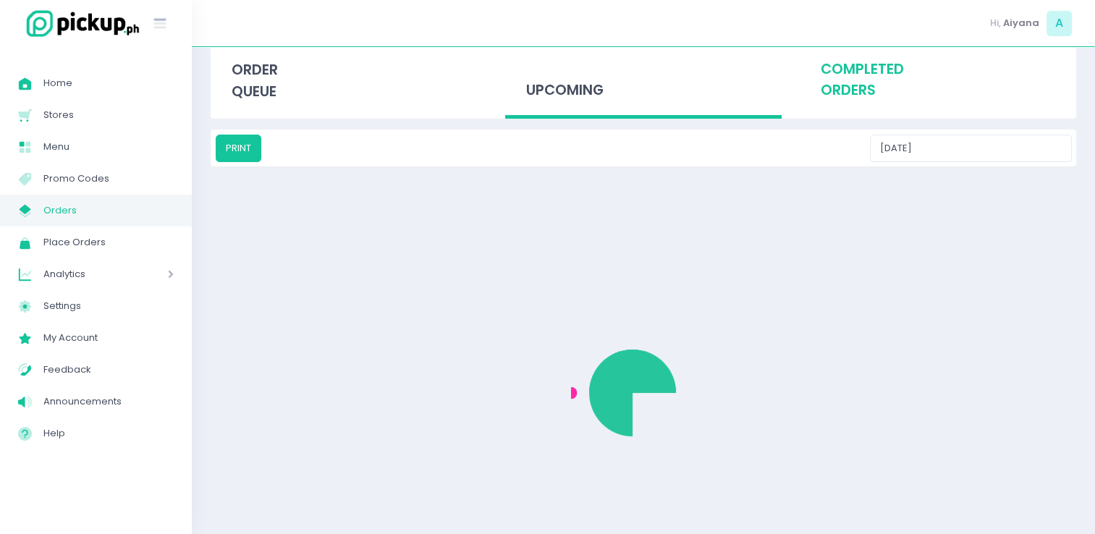
scroll to position [0, 0]
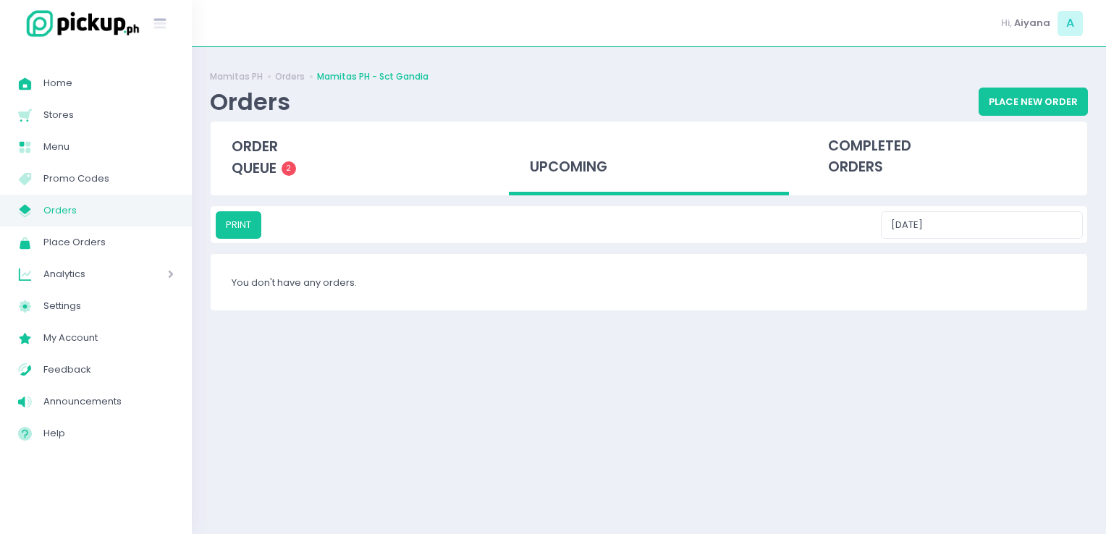
drag, startPoint x: 985, startPoint y: 242, endPoint x: 985, endPoint y: 225, distance: 16.7
click at [650, 225] on div "PRINT 10/02/2025" at bounding box center [649, 224] width 876 height 37
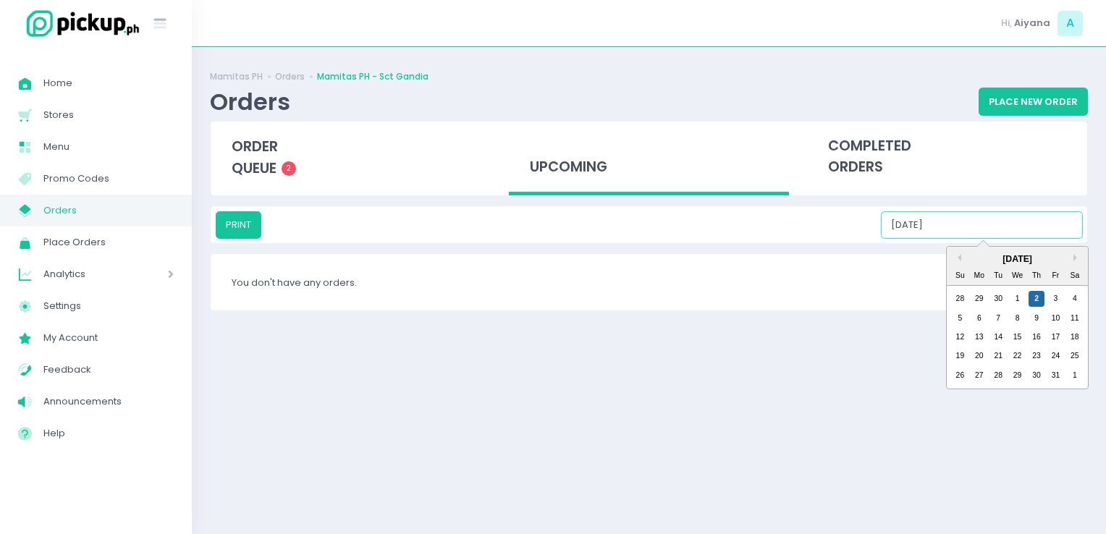
click at [650, 225] on input "10/02/2025" at bounding box center [982, 224] width 202 height 27
click at [650, 302] on div "3" at bounding box center [1055, 299] width 16 height 16
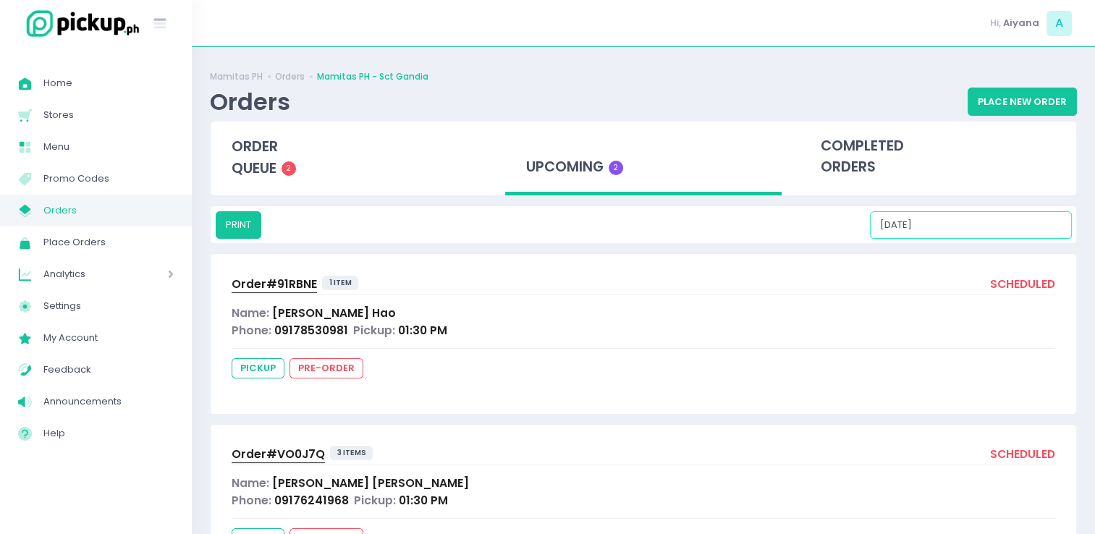
click at [650, 229] on input "10/03/2025" at bounding box center [971, 224] width 202 height 27
click at [605, 311] on div "Name: Johnin Mariel Hao" at bounding box center [643, 313] width 823 height 17
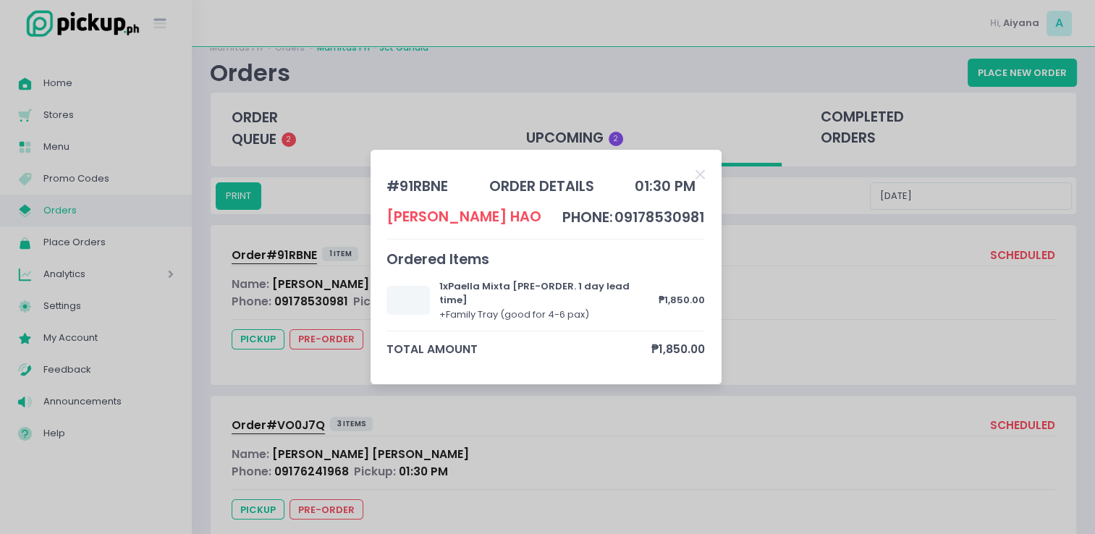
scroll to position [75, 0]
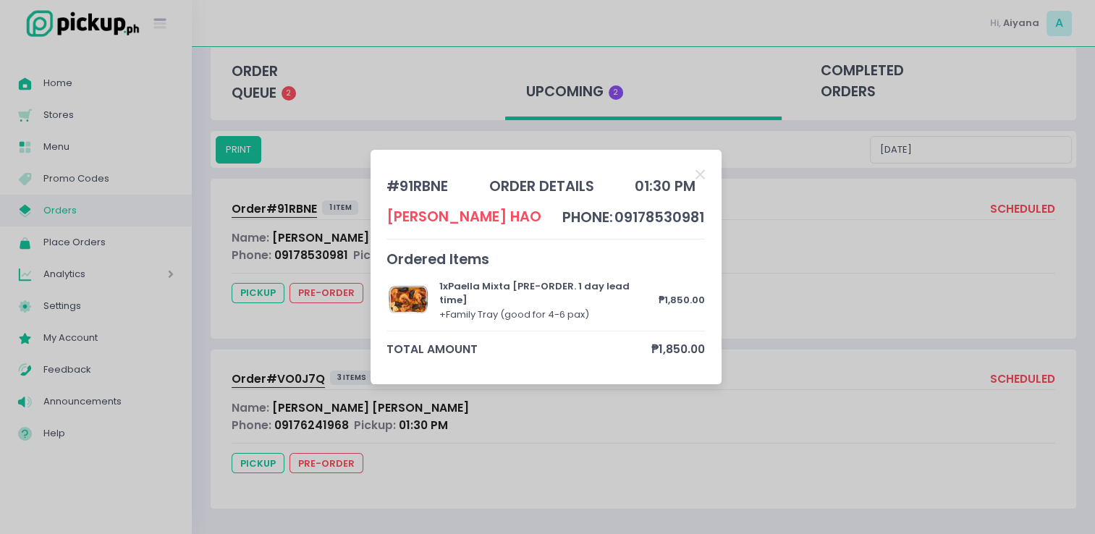
click at [628, 395] on div "# 91RBNE order details 01:30 PM Johnin Mariel Hao phone: 09178530981 Ordered It…" at bounding box center [547, 267] width 1095 height 534
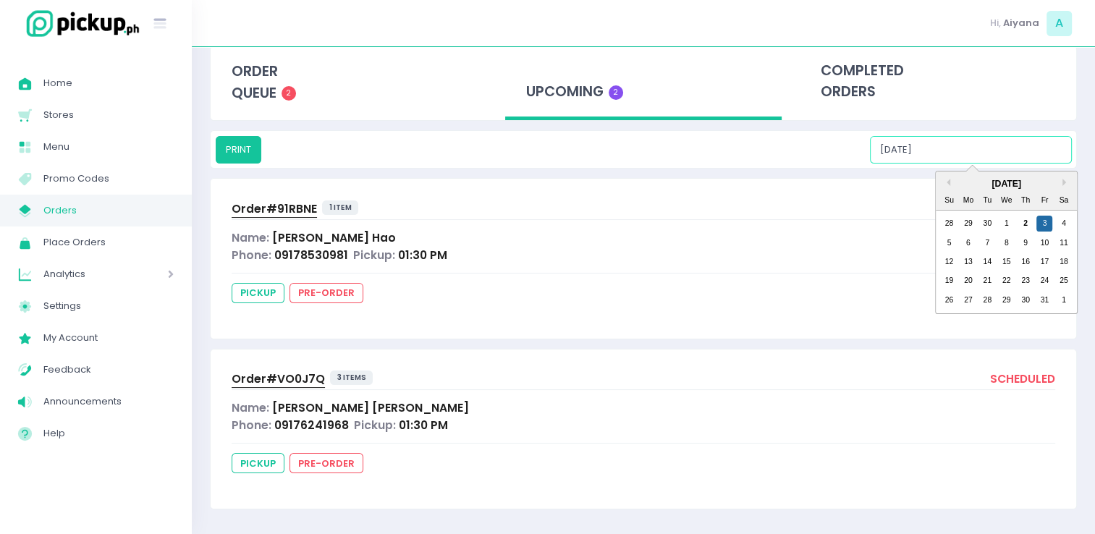
click at [650, 155] on input "10/03/2025" at bounding box center [971, 149] width 202 height 27
click at [650, 221] on div "4" at bounding box center [1064, 224] width 16 height 16
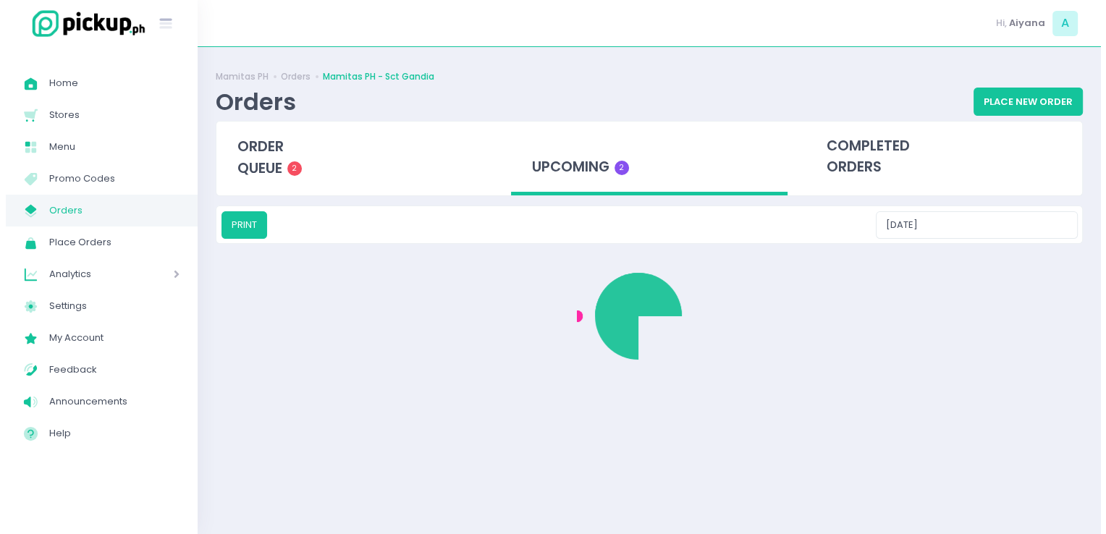
scroll to position [0, 0]
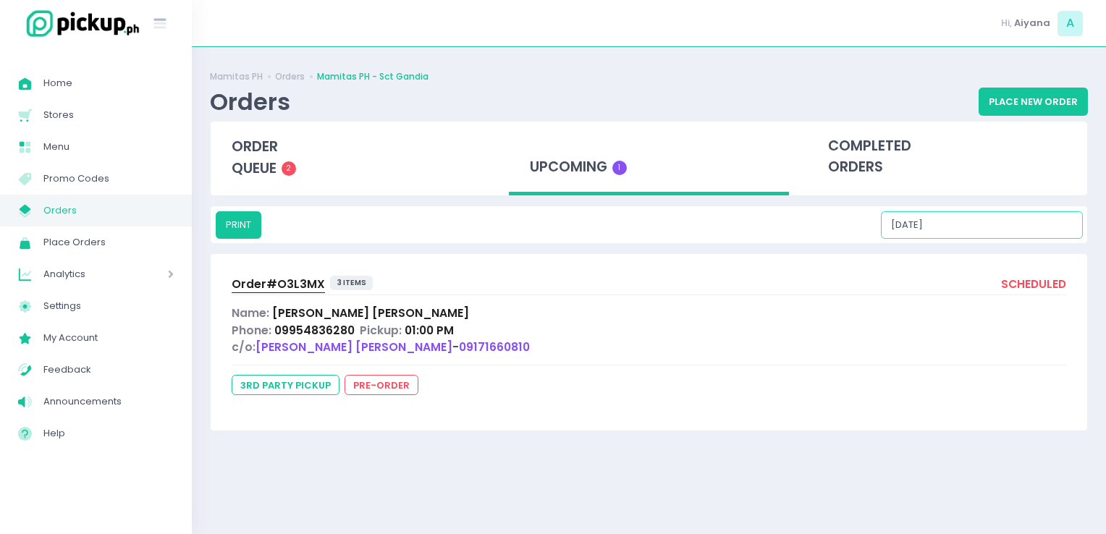
click at [650, 226] on input "10/04/2025" at bounding box center [982, 224] width 202 height 27
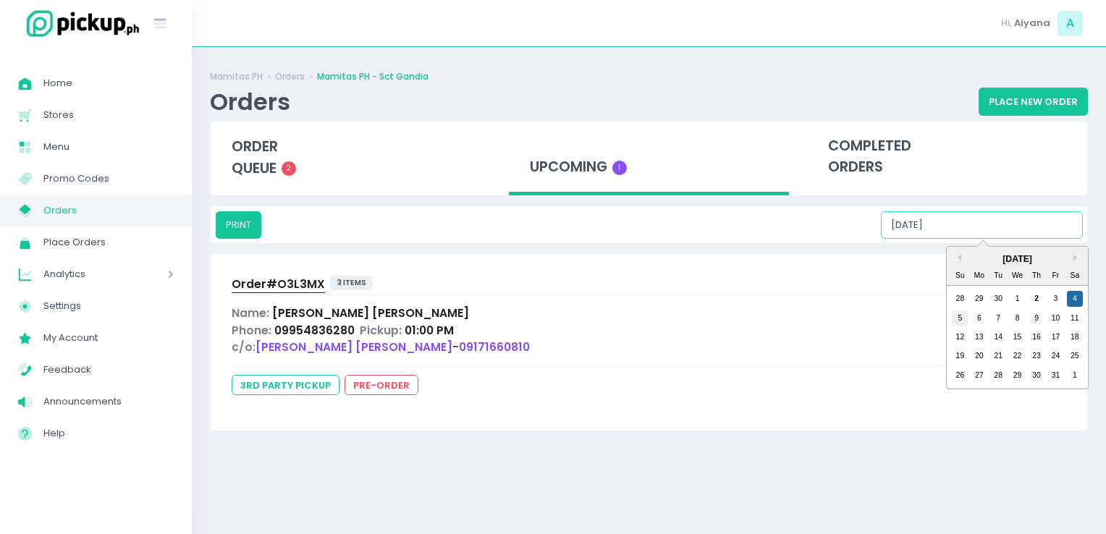
click at [650, 324] on div "5" at bounding box center [959, 318] width 16 height 16
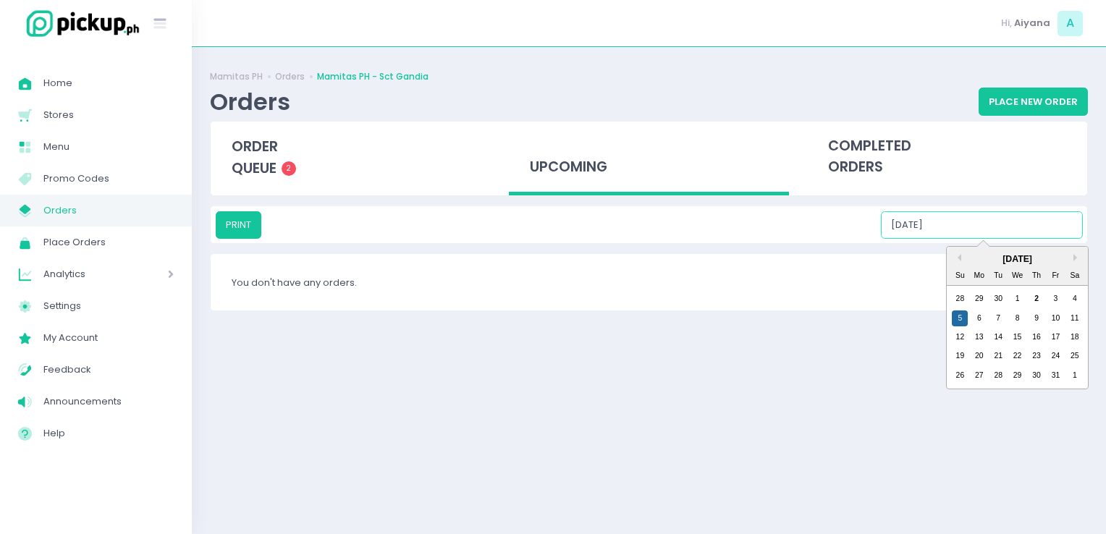
click at [650, 229] on input "10/05/2025" at bounding box center [982, 224] width 202 height 27
click at [650, 315] on div "6" at bounding box center [979, 318] width 16 height 16
click at [650, 230] on input "10/06/2025" at bounding box center [982, 224] width 202 height 27
click at [650, 318] on div "7" at bounding box center [998, 318] width 16 height 16
click at [650, 233] on input "10/07/2025" at bounding box center [982, 224] width 202 height 27
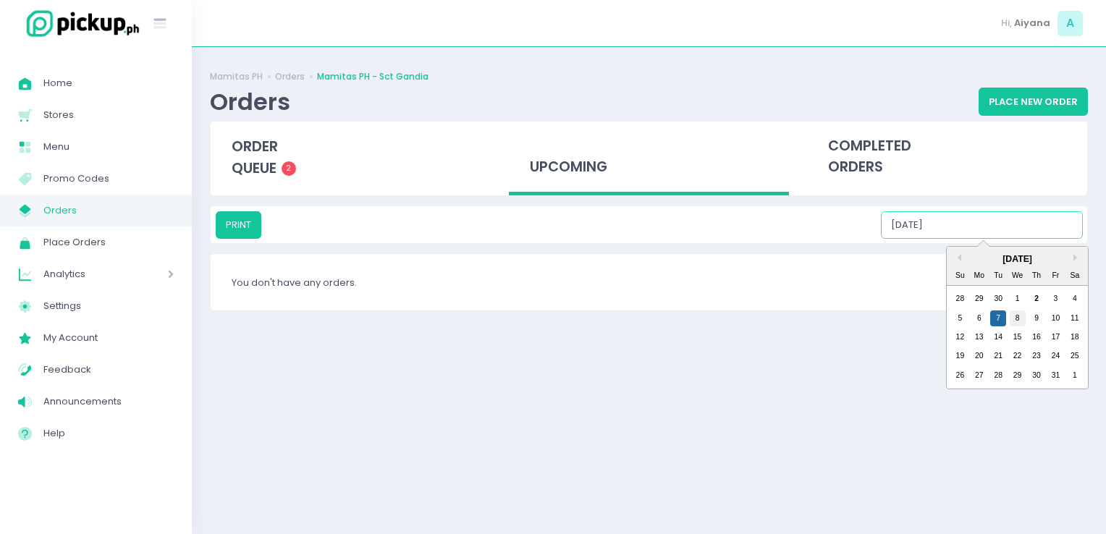
click at [650, 313] on div "8" at bounding box center [1017, 318] width 16 height 16
click at [650, 226] on input "10/08/2025" at bounding box center [982, 224] width 202 height 27
click at [650, 314] on div "9" at bounding box center [1036, 318] width 16 height 16
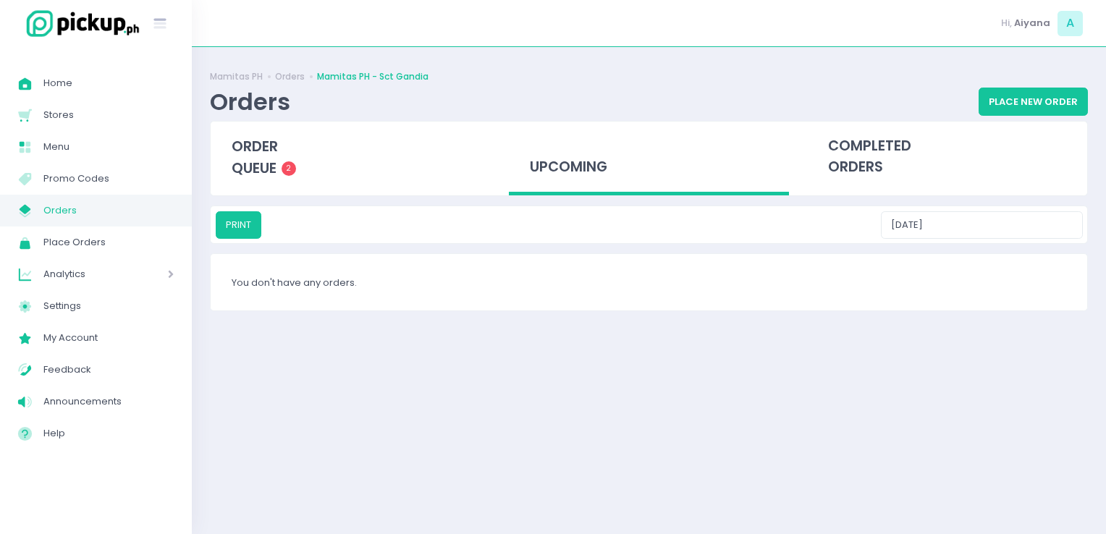
click at [650, 209] on div "PRINT 10/09/2025" at bounding box center [649, 224] width 876 height 37
click at [650, 219] on input "10/09/2025" at bounding box center [982, 224] width 202 height 27
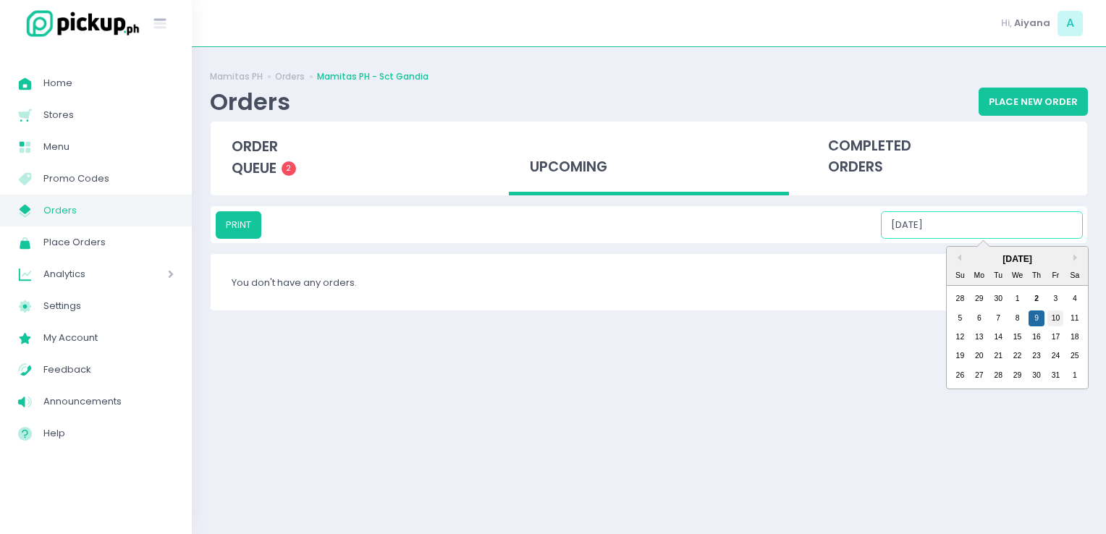
click at [650, 321] on div "10" at bounding box center [1055, 318] width 16 height 16
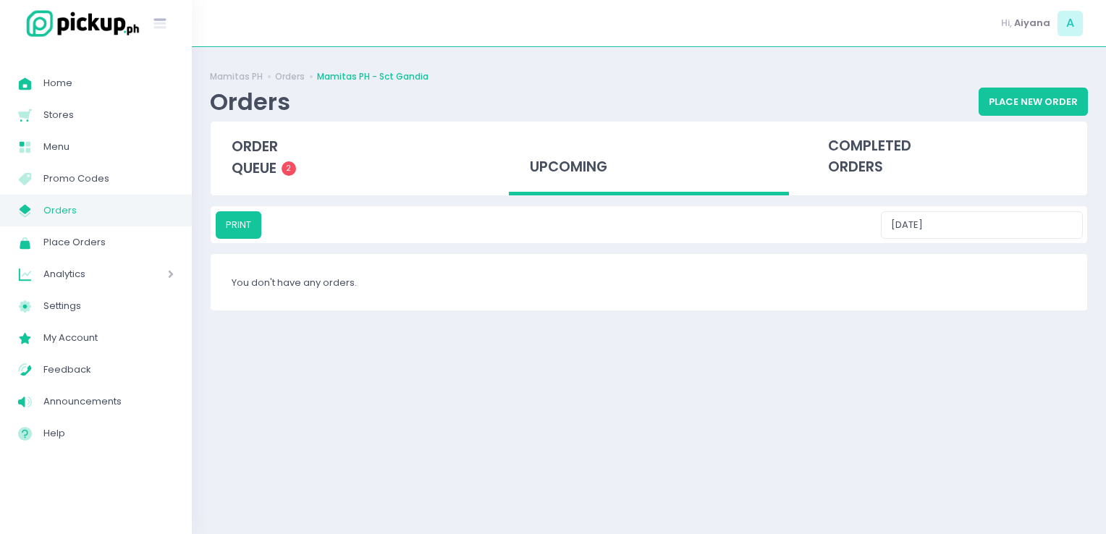
drag, startPoint x: 954, startPoint y: 207, endPoint x: 964, endPoint y: 216, distance: 13.3
click at [650, 216] on div "PRINT 10/10/2025" at bounding box center [649, 224] width 876 height 37
click at [650, 216] on input "10/10/2025" at bounding box center [982, 224] width 202 height 27
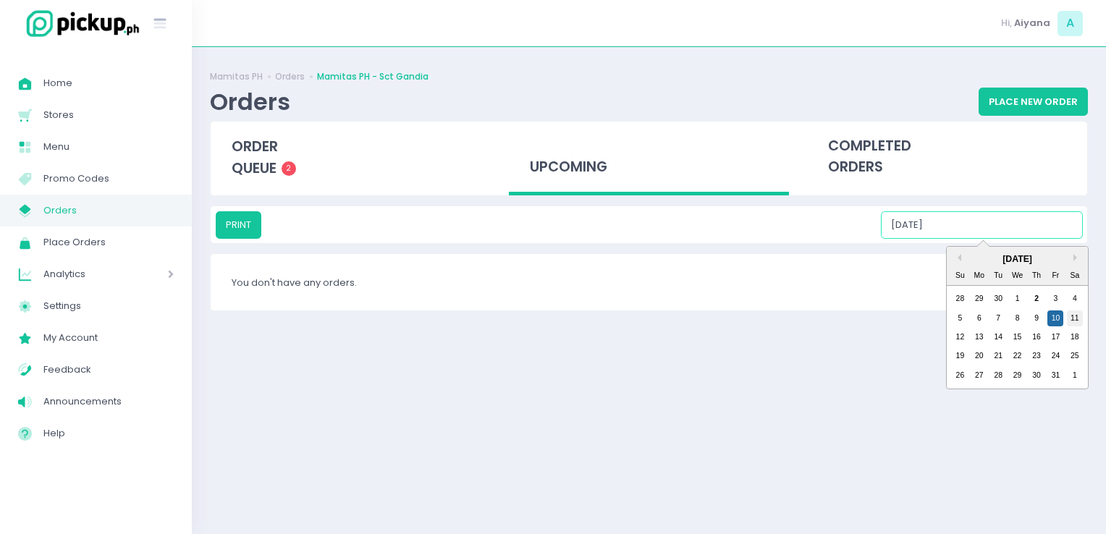
click at [650, 319] on div "11" at bounding box center [1074, 318] width 16 height 16
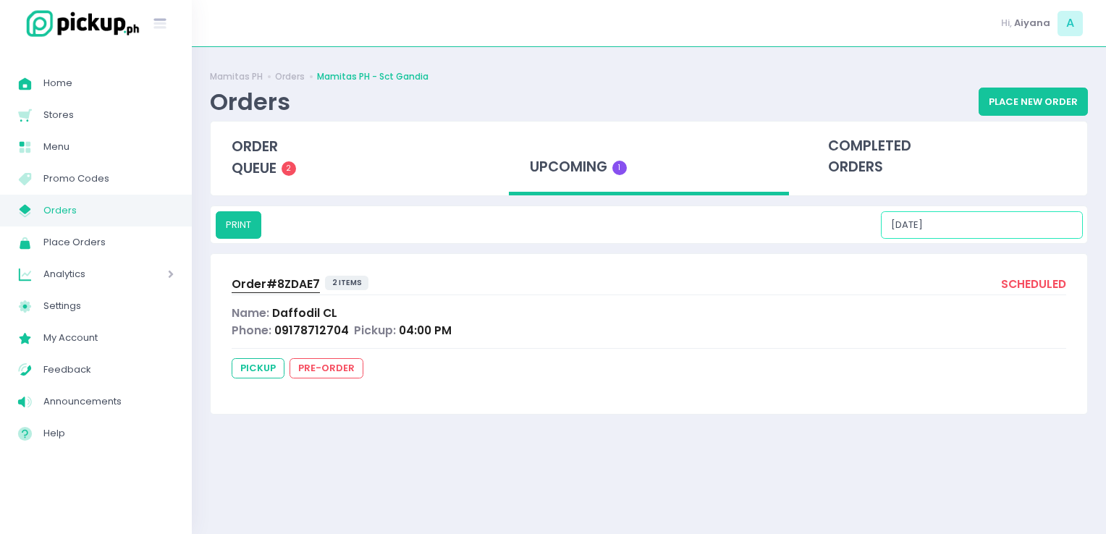
click at [650, 226] on input "10/11/2025" at bounding box center [982, 224] width 202 height 27
click at [650, 227] on input "10/11/2025" at bounding box center [982, 224] width 202 height 27
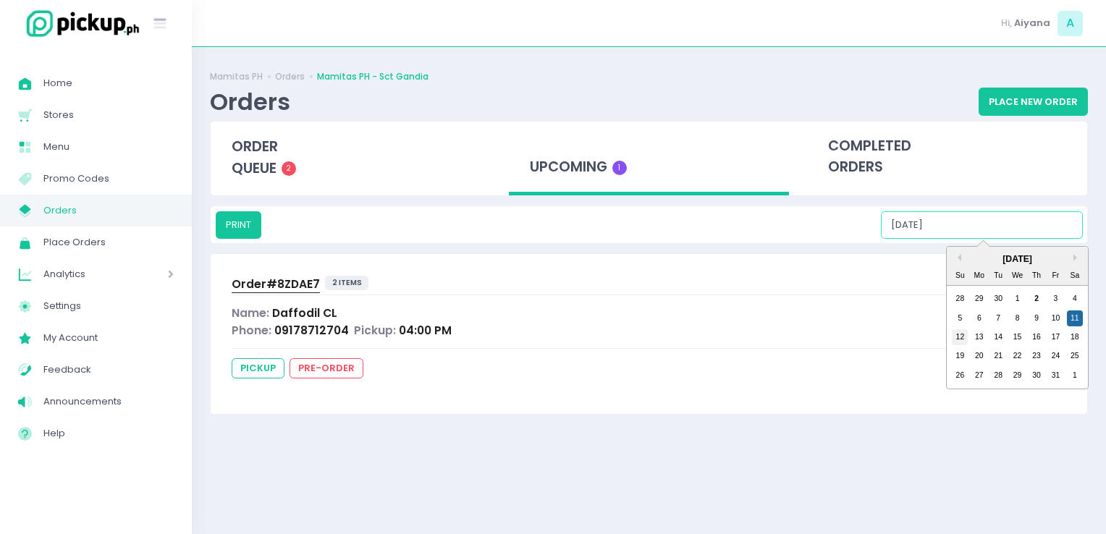
click at [650, 339] on div "12" at bounding box center [959, 337] width 16 height 16
click at [650, 224] on input "10/12/2025" at bounding box center [982, 224] width 202 height 27
click at [650, 232] on input "10/12/2025" at bounding box center [982, 224] width 202 height 27
click at [650, 334] on div "13" at bounding box center [979, 337] width 16 height 16
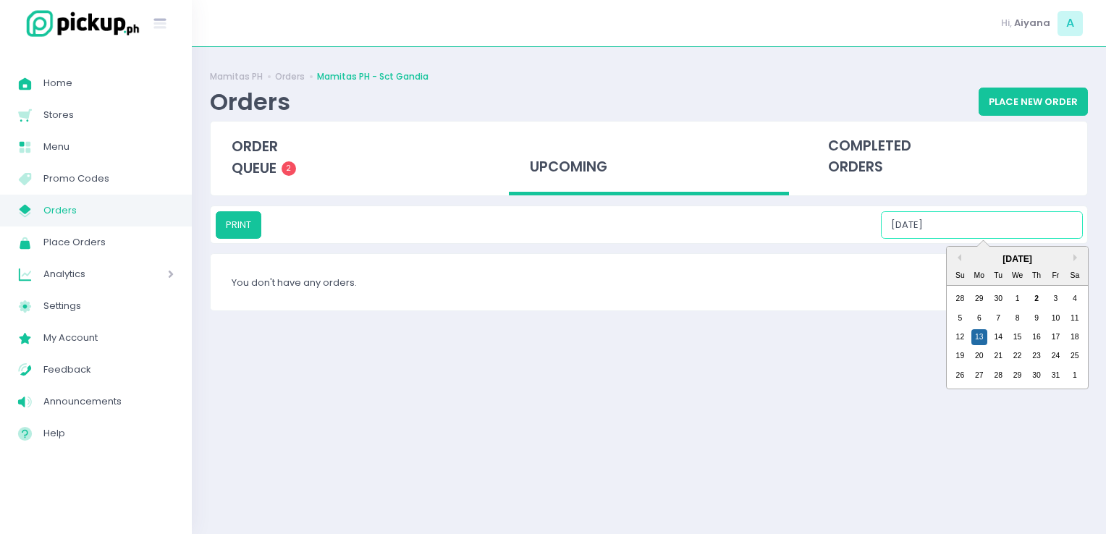
click at [650, 220] on input "10/13/2025" at bounding box center [982, 224] width 202 height 27
click at [650, 333] on div "14" at bounding box center [998, 337] width 16 height 16
click at [650, 228] on input "10/14/2025" at bounding box center [982, 224] width 202 height 27
click at [650, 344] on div "15" at bounding box center [1017, 337] width 16 height 16
click at [650, 224] on input "10/15/2025" at bounding box center [982, 224] width 202 height 27
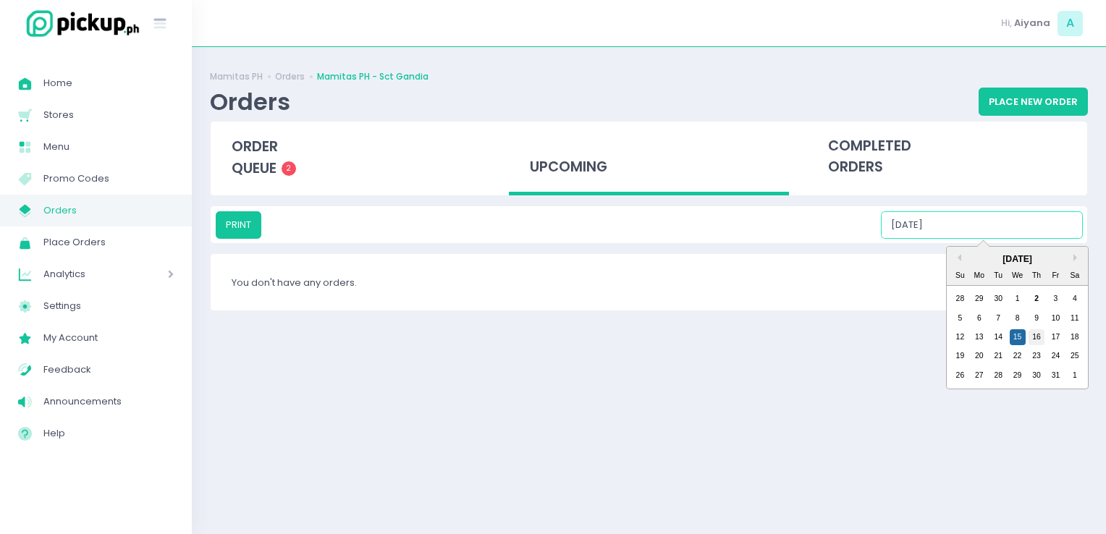
click at [650, 340] on div "16" at bounding box center [1036, 337] width 16 height 16
click at [650, 227] on input "10/16/2025" at bounding box center [982, 224] width 202 height 27
click at [650, 330] on div "17" at bounding box center [1055, 337] width 16 height 16
click at [650, 224] on input "10/17/2025" at bounding box center [982, 224] width 202 height 27
click at [650, 337] on div "18" at bounding box center [1074, 337] width 16 height 16
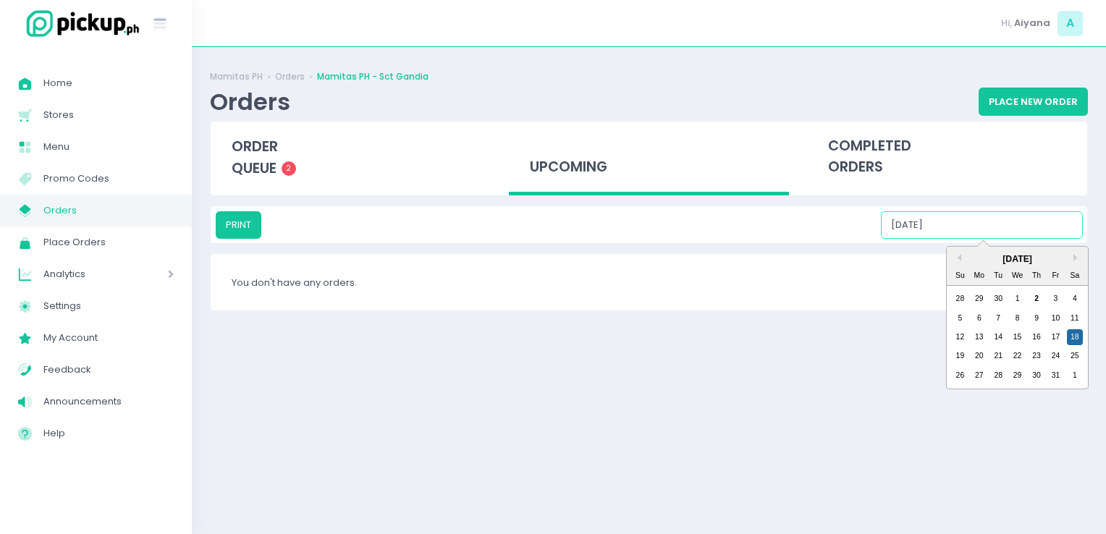
click at [650, 226] on input "10/18/2025" at bounding box center [982, 224] width 202 height 27
click at [650, 360] on div "19" at bounding box center [959, 356] width 16 height 16
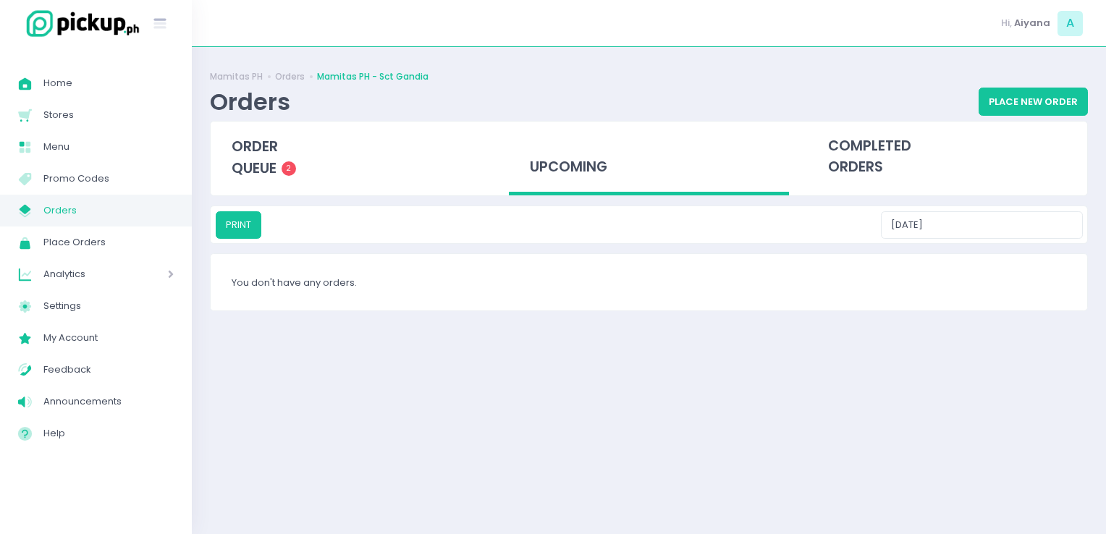
drag, startPoint x: 970, startPoint y: 239, endPoint x: 971, endPoint y: 223, distance: 16.7
click at [650, 223] on div "PRINT 10/19/2025" at bounding box center [649, 224] width 876 height 37
click at [650, 223] on input "10/19/2025" at bounding box center [982, 224] width 202 height 27
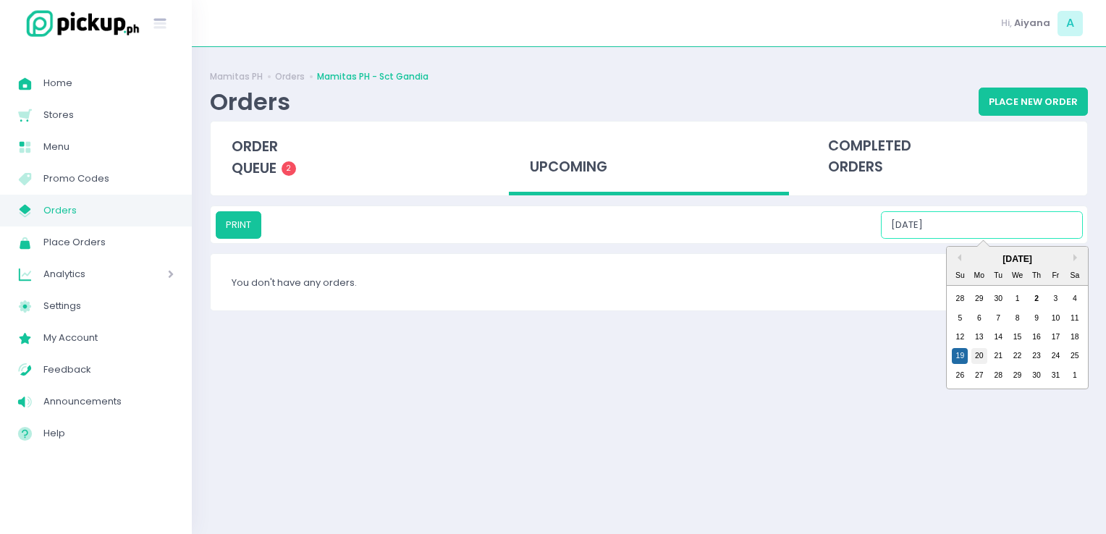
click at [650, 354] on div "20" at bounding box center [979, 356] width 16 height 16
click at [650, 213] on input "10/20/2025" at bounding box center [982, 224] width 202 height 27
click at [650, 352] on div "19 20 21 22 23 24 25" at bounding box center [1017, 356] width 134 height 19
click at [650, 352] on div "21" at bounding box center [998, 356] width 16 height 16
click at [650, 228] on input "10/21/2025" at bounding box center [982, 224] width 202 height 27
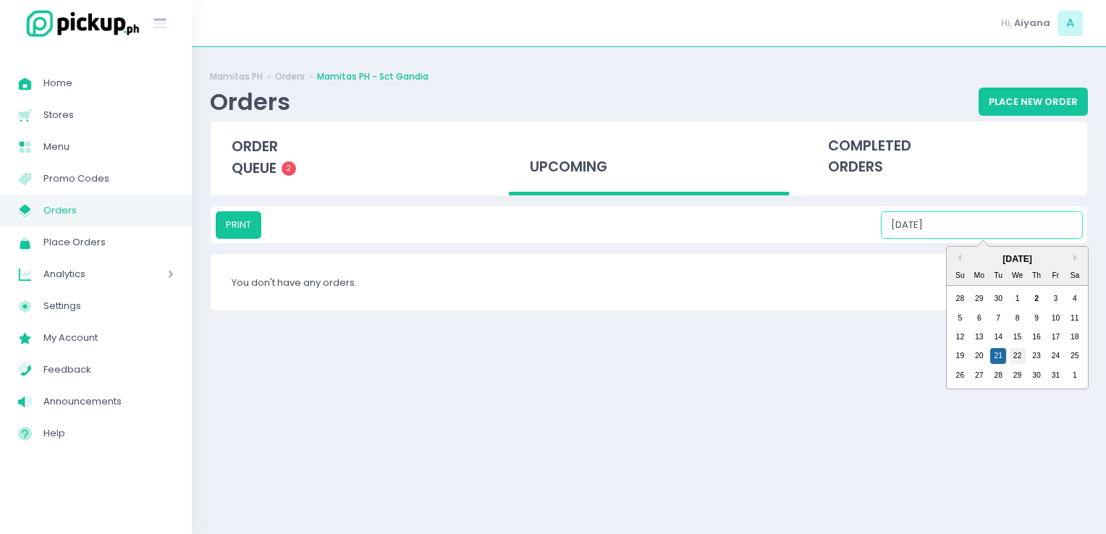
click at [650, 356] on div "22" at bounding box center [1017, 356] width 16 height 16
click at [650, 213] on input "10/22/2025" at bounding box center [982, 224] width 202 height 27
click at [650, 359] on div "23" at bounding box center [1036, 356] width 16 height 16
click at [650, 211] on input "10/23/2025" at bounding box center [982, 224] width 202 height 27
click at [650, 353] on div "24" at bounding box center [1055, 356] width 16 height 16
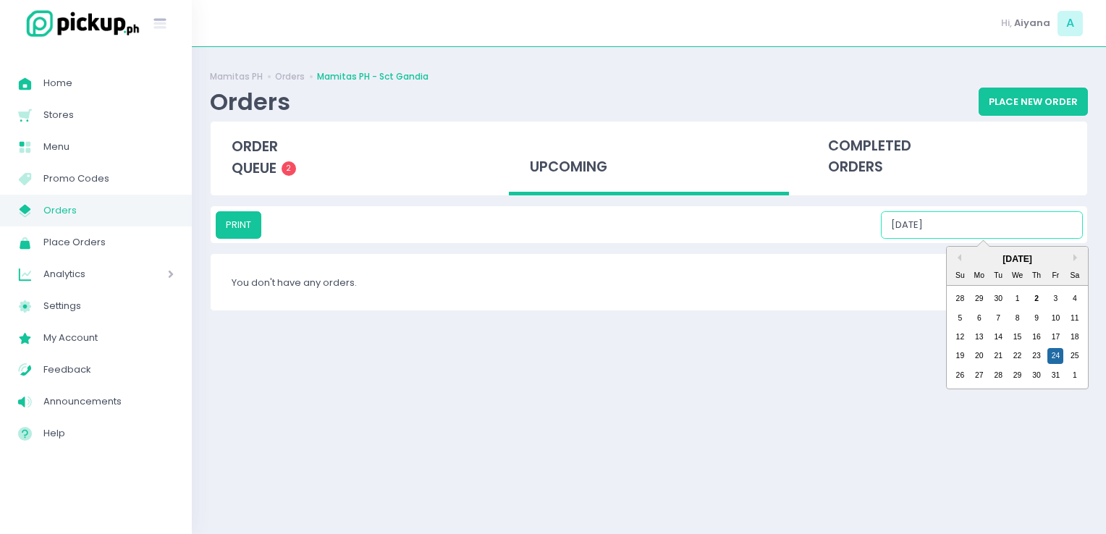
click at [650, 219] on input "10/24/2025" at bounding box center [982, 224] width 202 height 27
click at [650, 361] on div "25" at bounding box center [1074, 356] width 16 height 16
click at [650, 233] on input "10/25/2025" at bounding box center [982, 224] width 202 height 27
click at [650, 370] on div "26" at bounding box center [959, 376] width 16 height 16
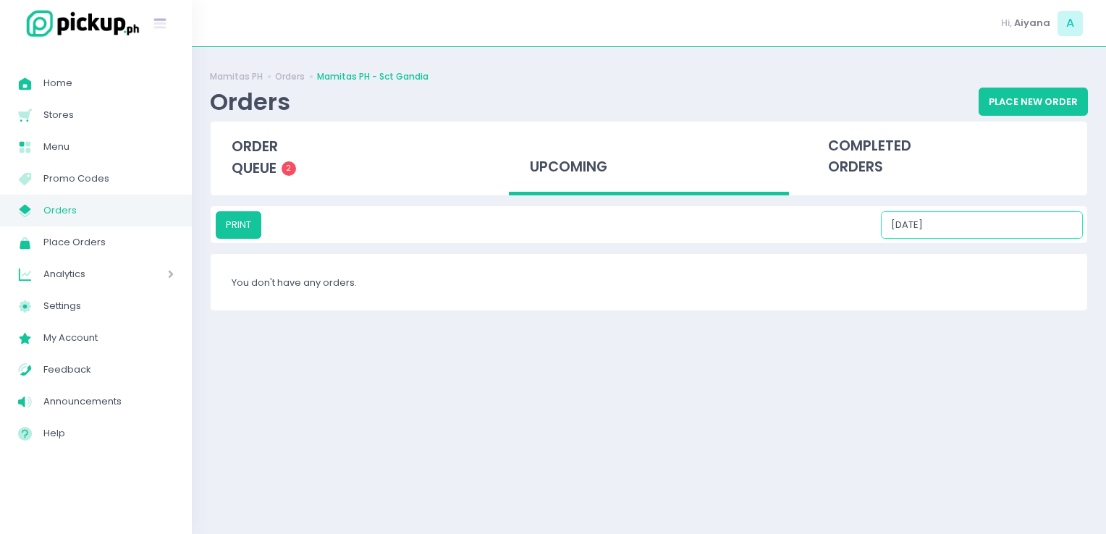
click at [650, 230] on input "10/26/2025" at bounding box center [982, 224] width 202 height 27
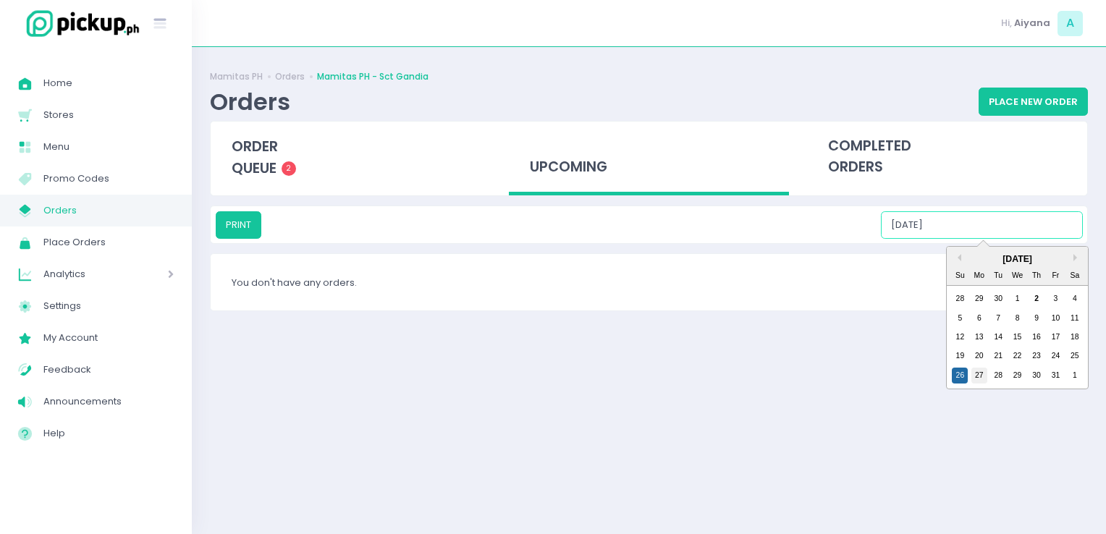
click at [650, 376] on div "27" at bounding box center [979, 376] width 16 height 16
click at [650, 228] on input "10/27/2025" at bounding box center [982, 224] width 202 height 27
click at [650, 370] on div "28" at bounding box center [998, 376] width 16 height 16
click at [650, 219] on input "10/28/2025" at bounding box center [982, 224] width 202 height 27
click at [650, 368] on div "29" at bounding box center [1017, 376] width 16 height 16
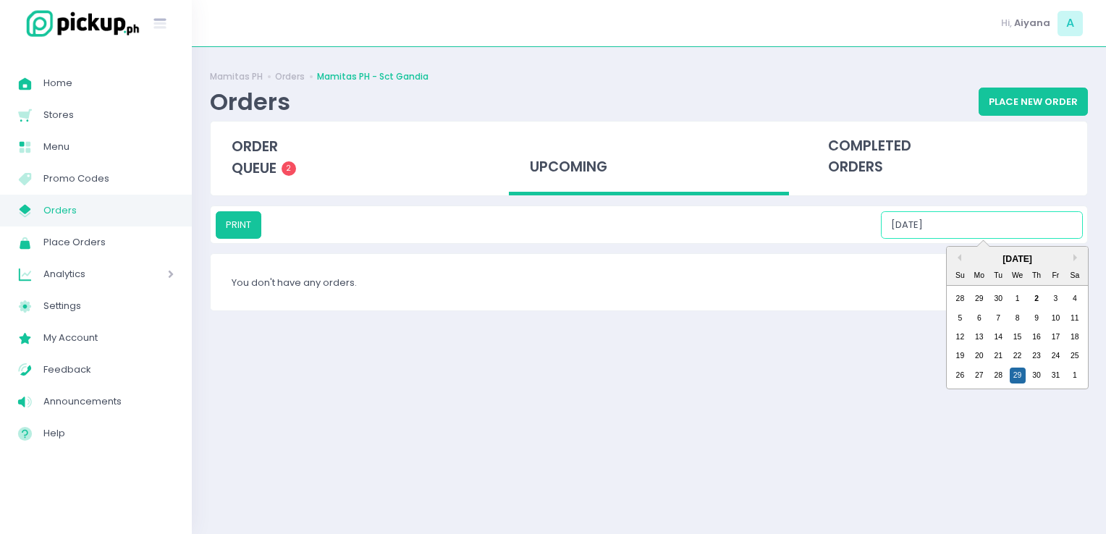
click at [650, 225] on input "10/29/2025" at bounding box center [982, 224] width 202 height 27
click at [650, 373] on div "30" at bounding box center [1036, 376] width 16 height 16
click at [650, 219] on input "10/30/2025" at bounding box center [982, 224] width 202 height 27
click at [650, 381] on div "31" at bounding box center [1055, 376] width 16 height 16
type input "10/31/2025"
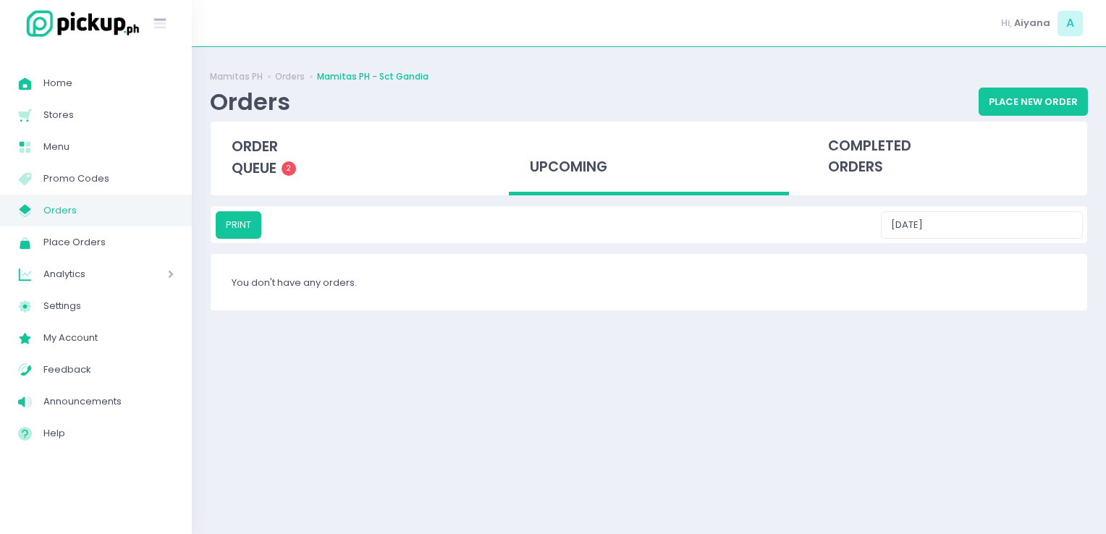
click at [152, 216] on span "Orders" at bounding box center [108, 210] width 130 height 19
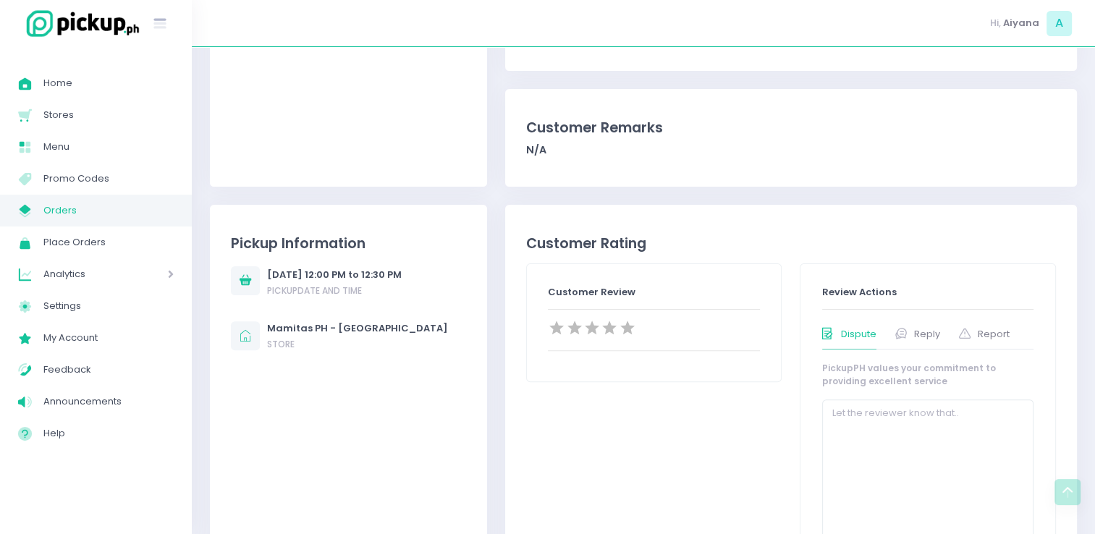
scroll to position [376, 0]
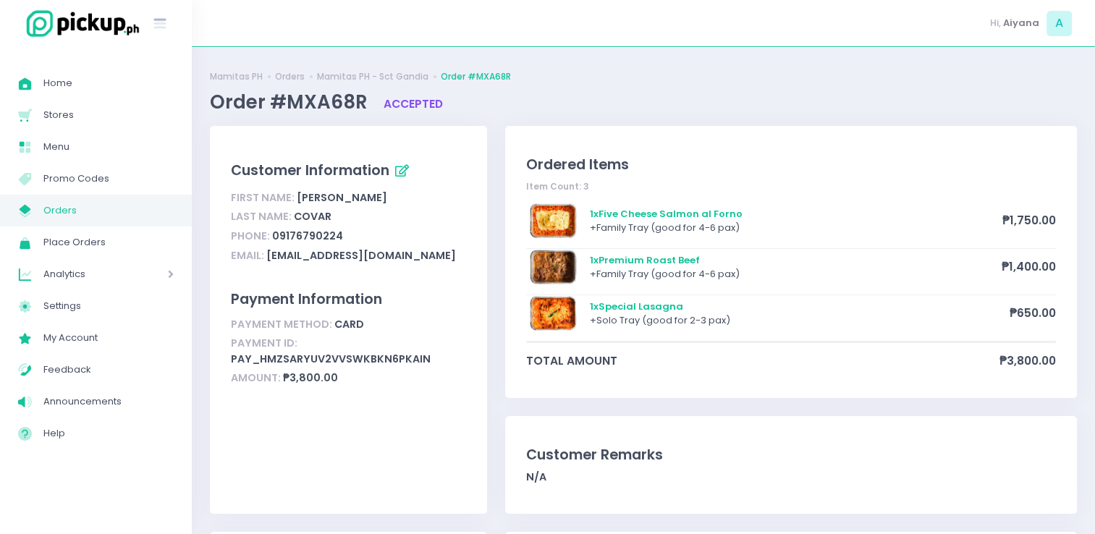
click at [37, 213] on span "My Store Created with Sketch." at bounding box center [30, 210] width 25 height 19
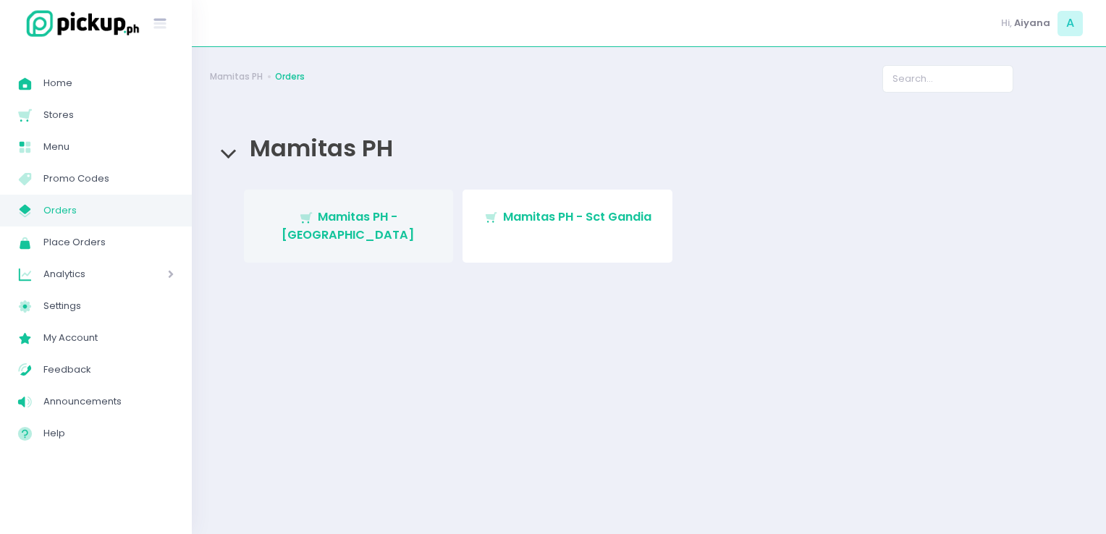
click at [363, 210] on span "Mamitas PH - Blue Ridge" at bounding box center [347, 225] width 133 height 34
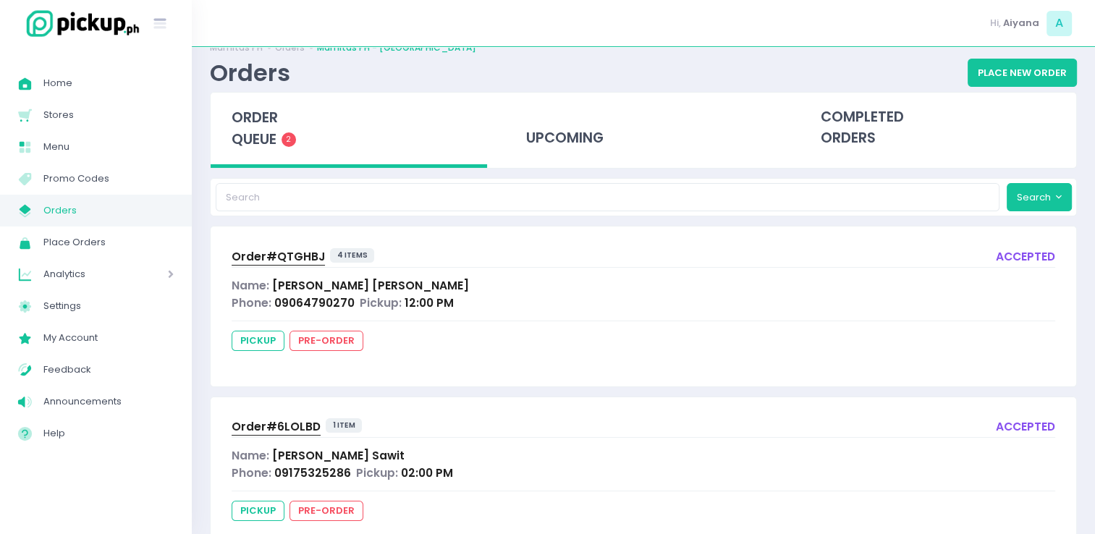
scroll to position [77, 0]
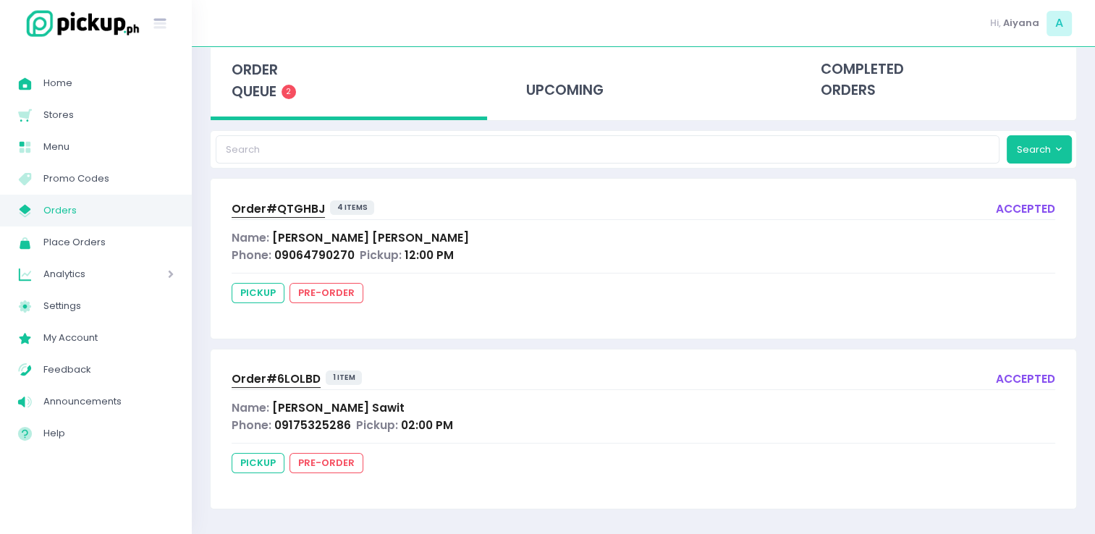
click at [290, 371] on span "Order# 6LOLBD" at bounding box center [276, 378] width 89 height 15
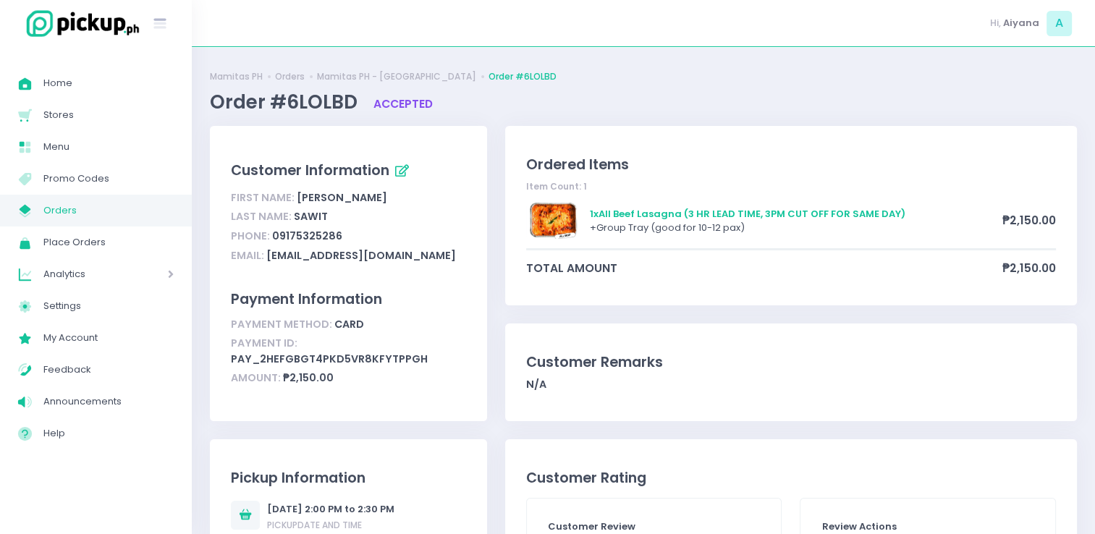
click at [112, 214] on span "Orders" at bounding box center [108, 210] width 130 height 19
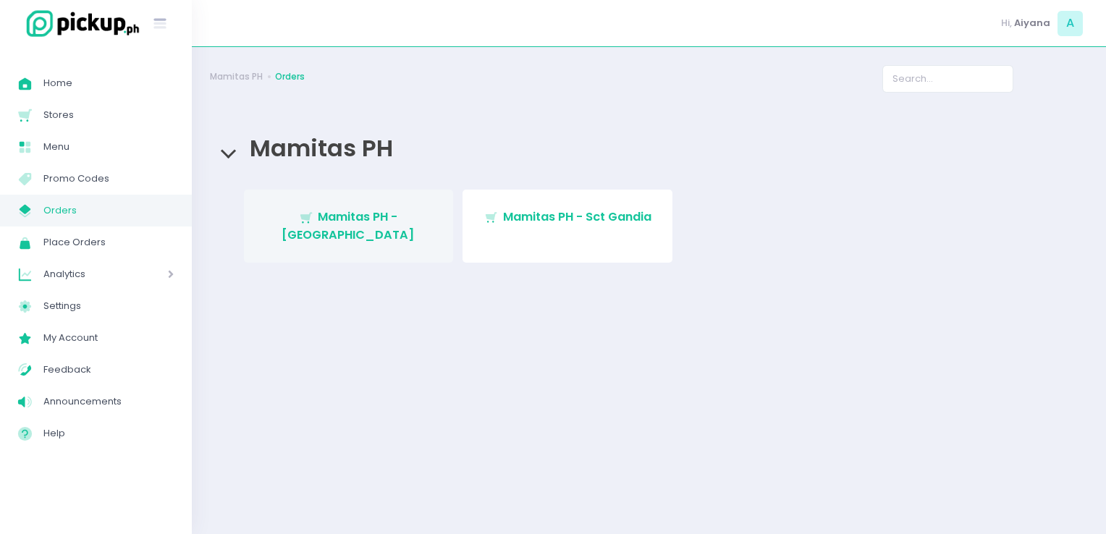
click at [355, 217] on span "Mamitas PH - Blue Ridge" at bounding box center [347, 225] width 133 height 34
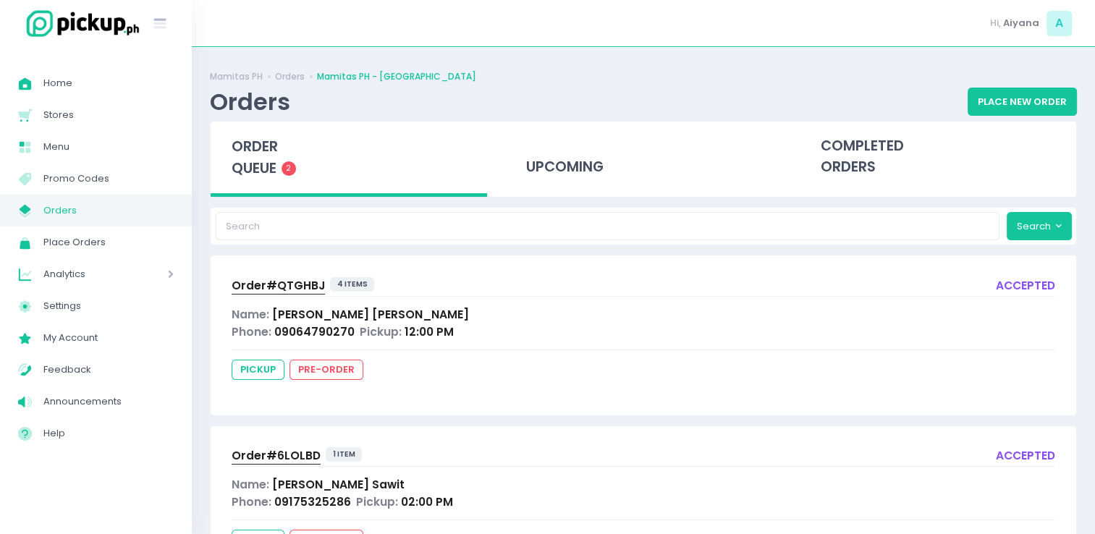
click at [278, 287] on span "Order# QTGHBJ" at bounding box center [278, 285] width 93 height 15
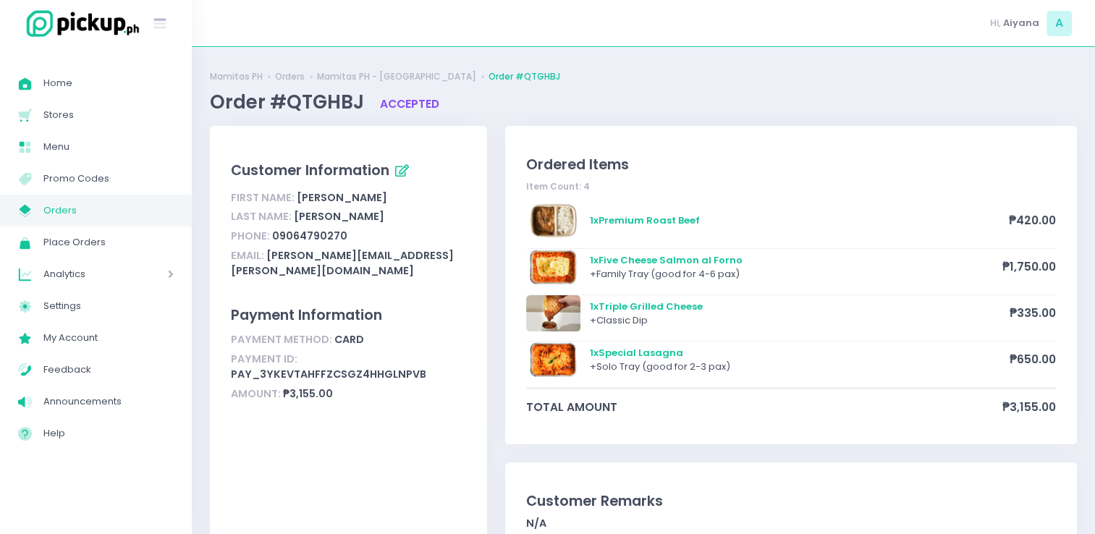
click at [51, 211] on span "Orders" at bounding box center [108, 210] width 130 height 19
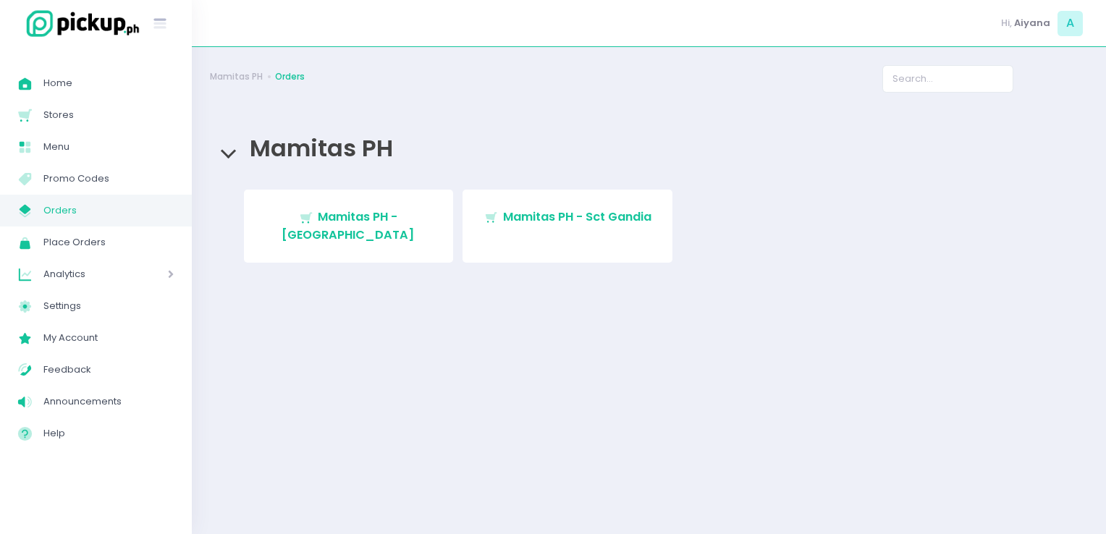
click at [647, 245] on div "Stockholm-icons / Shopping / Cart1 Created with Sketch. Mamitas PH - Blue Ridge…" at bounding box center [649, 231] width 867 height 82
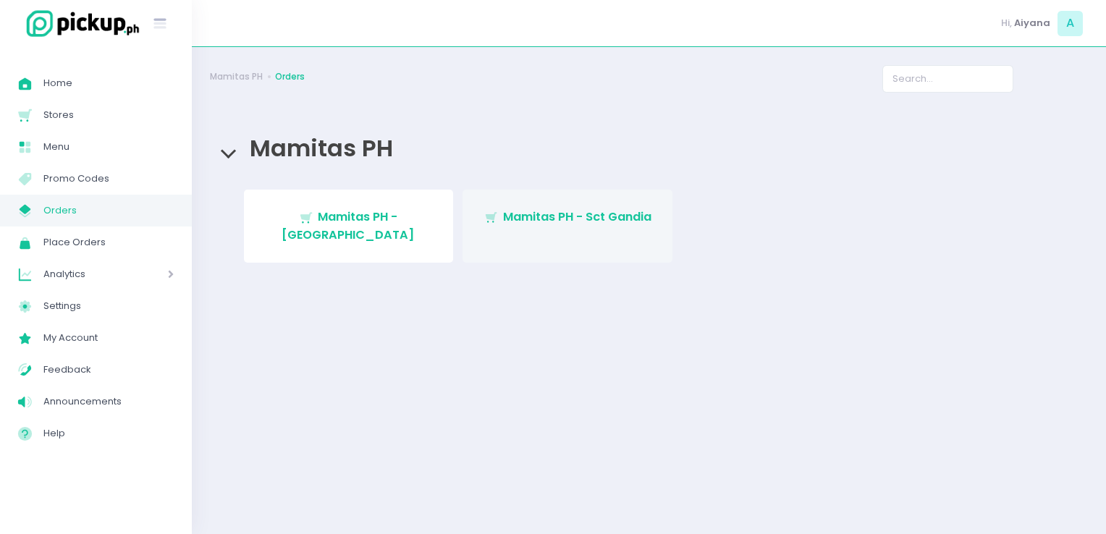
click at [601, 193] on link "Stockholm-icons / Shopping / Cart1 Created with Sketch. Mamitas PH - Sct Gandia" at bounding box center [567, 226] width 210 height 73
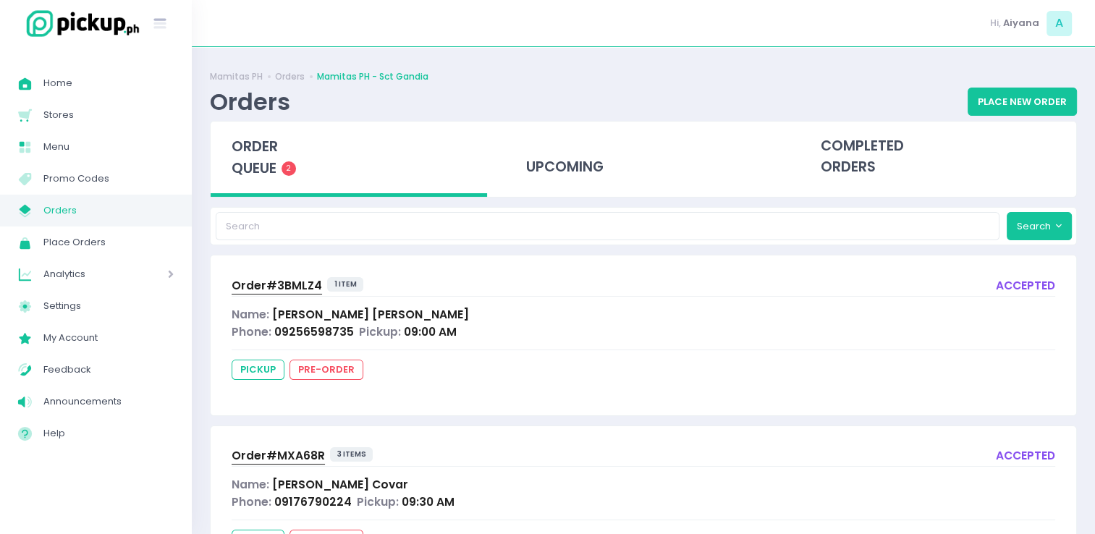
click at [279, 277] on div "Order# 3BMLZ4" at bounding box center [277, 285] width 90 height 17
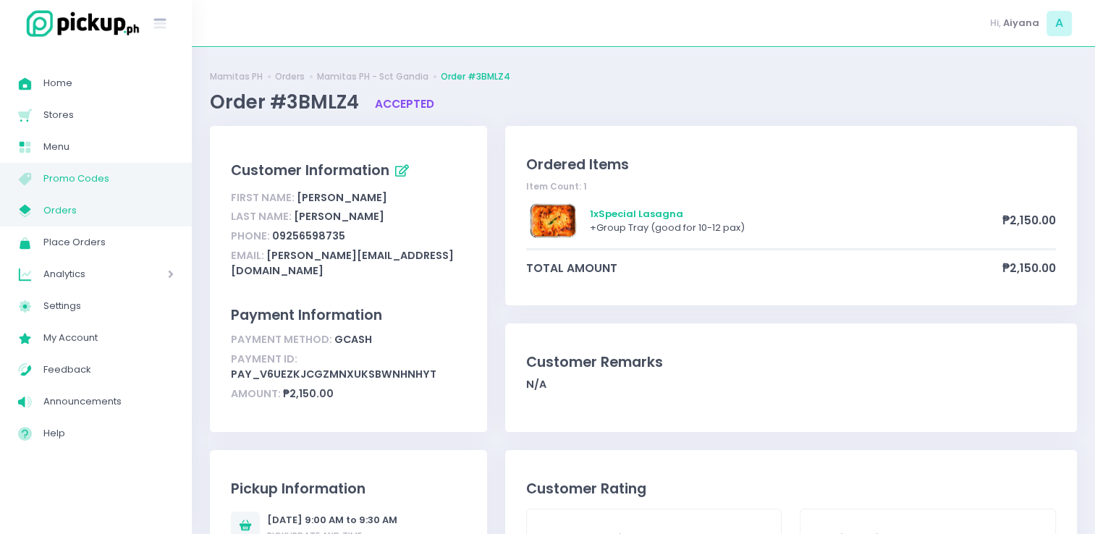
click at [95, 193] on link "Menu Created with Sketch. Promo Codes" at bounding box center [96, 179] width 192 height 32
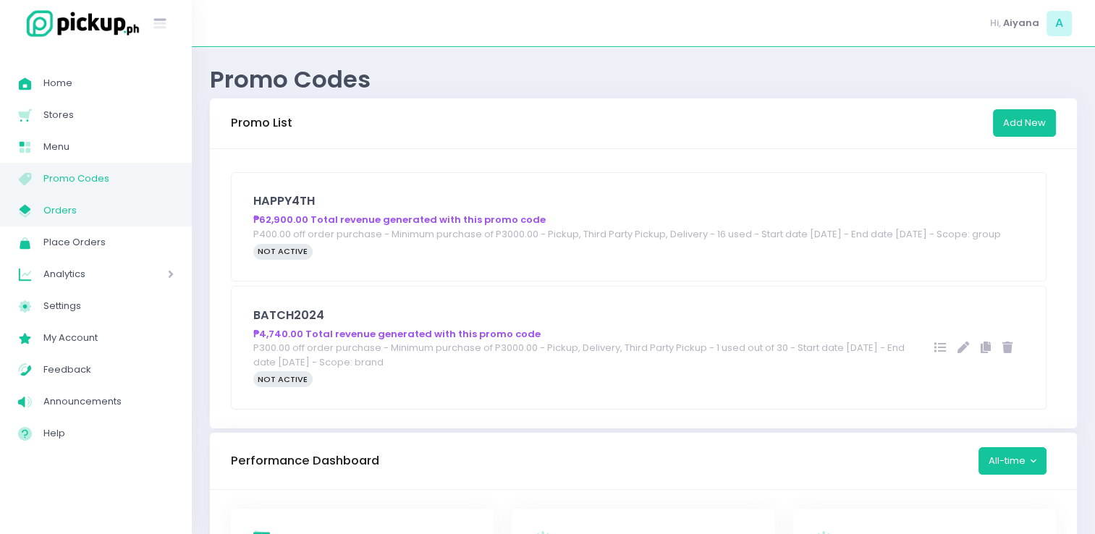
click at [86, 195] on link "My Store Created with Sketch. Orders" at bounding box center [96, 211] width 192 height 32
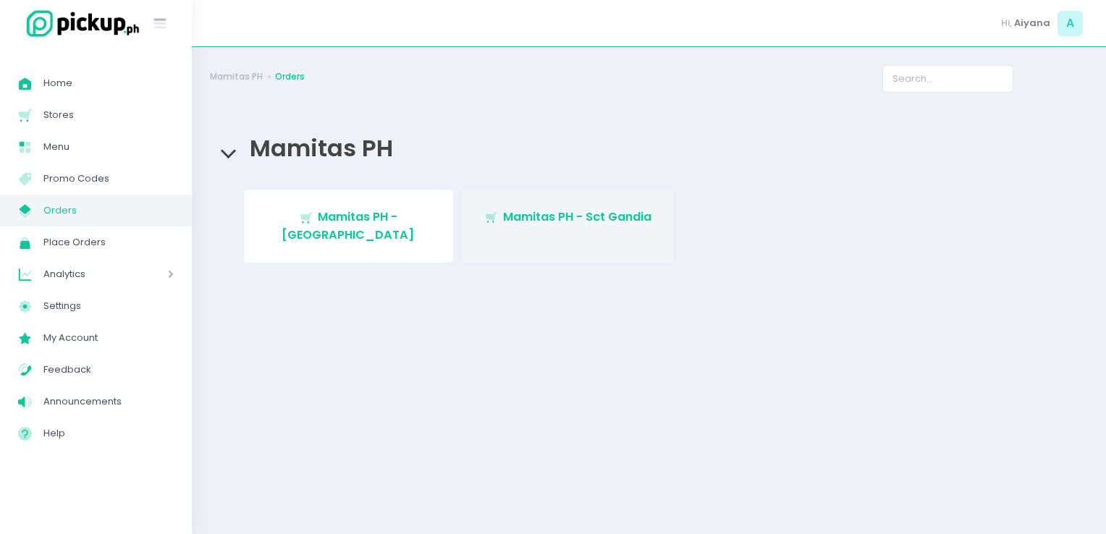
click at [464, 219] on link "Stockholm-icons / Shopping / Cart1 Created with Sketch. Mamitas PH - Sct Gandia" at bounding box center [567, 226] width 210 height 73
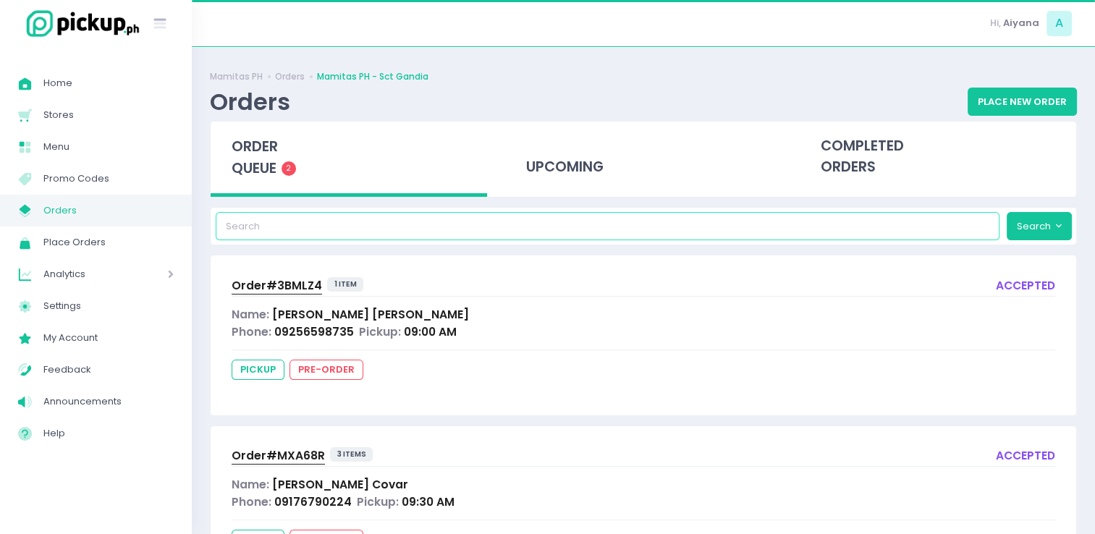
click at [464, 219] on input "search" at bounding box center [608, 225] width 784 height 27
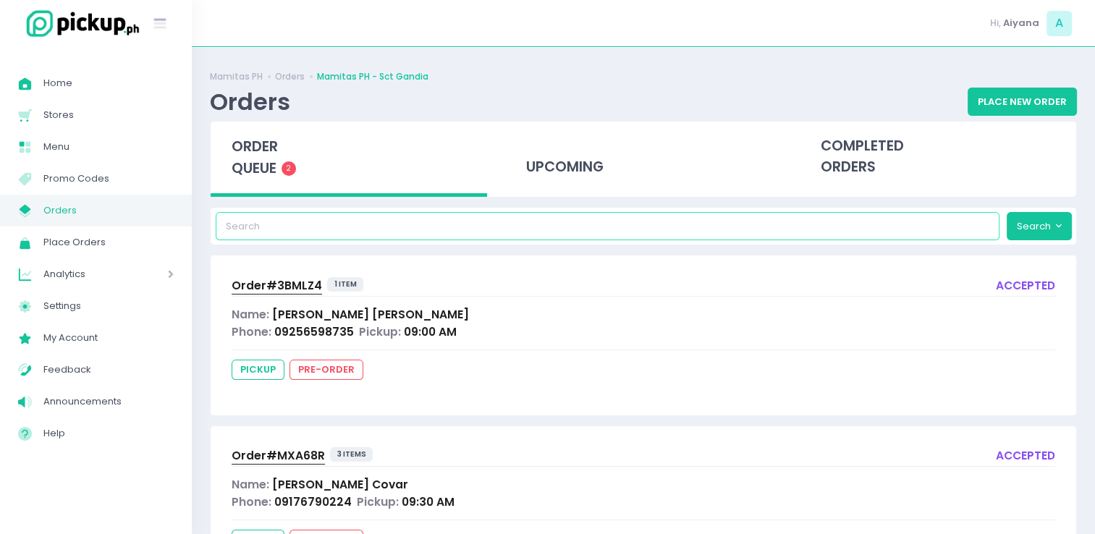
scroll to position [77, 0]
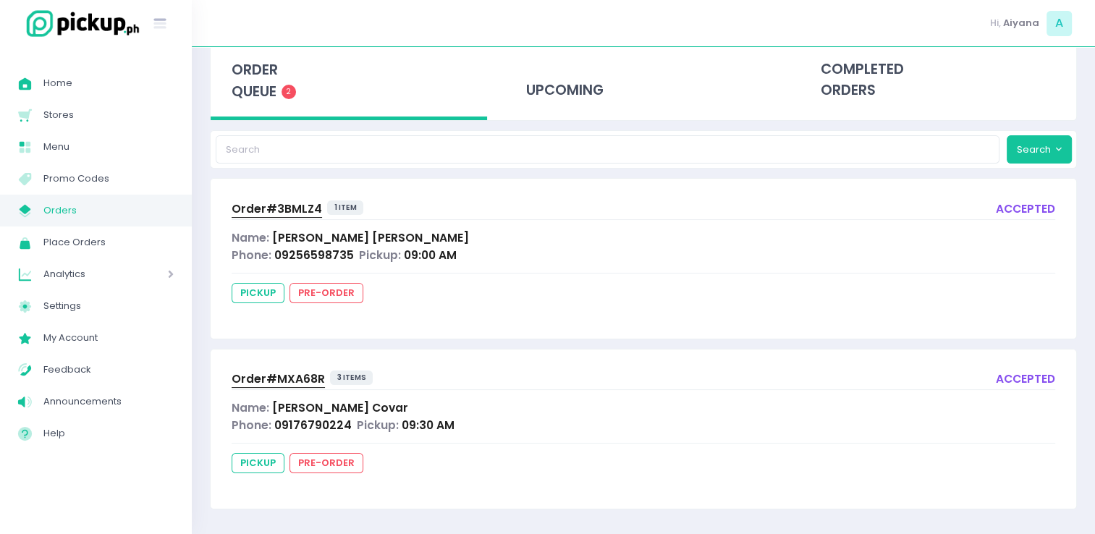
click at [292, 378] on span "Order# MXA68R" at bounding box center [278, 378] width 93 height 15
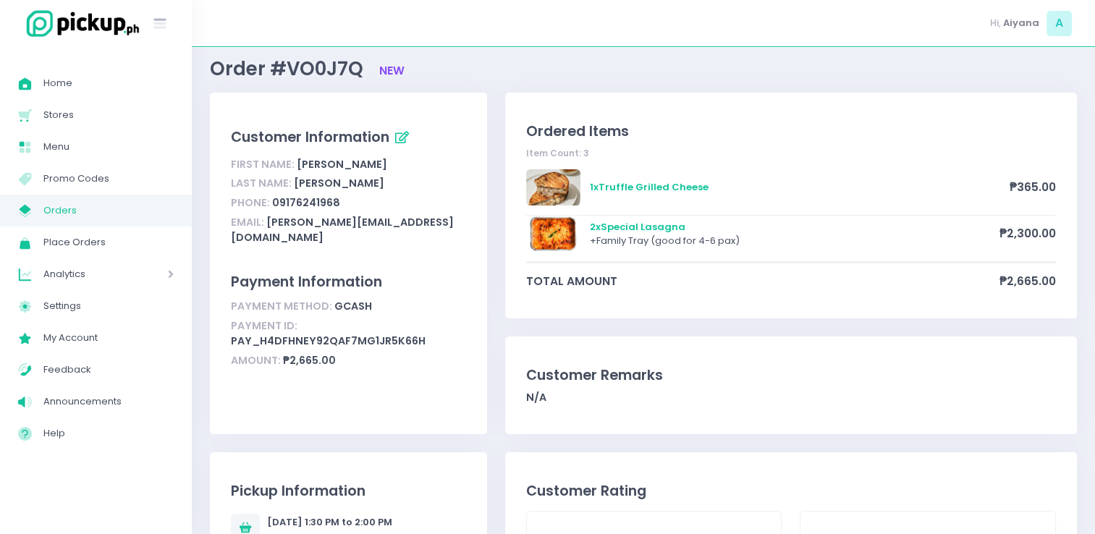
scroll to position [58, 0]
